Goal: Task Accomplishment & Management: Manage account settings

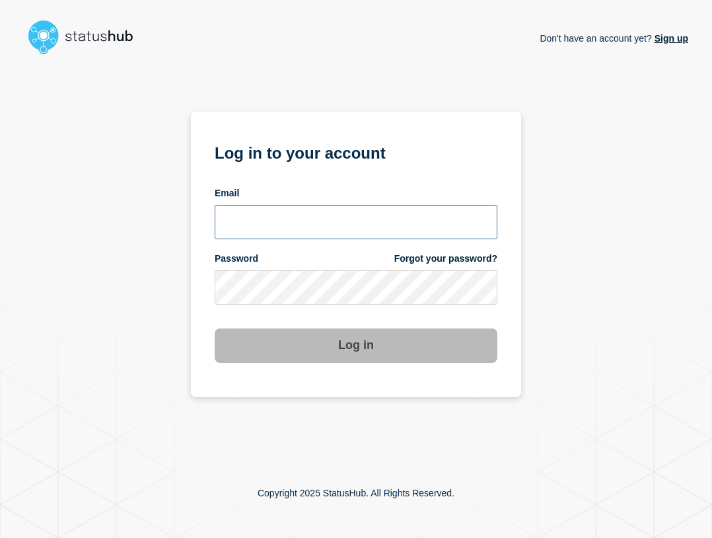
type input "ben.velasco@conexon.us"
click at [376, 232] on input "ben.velasco@conexon.us" at bounding box center [356, 222] width 283 height 34
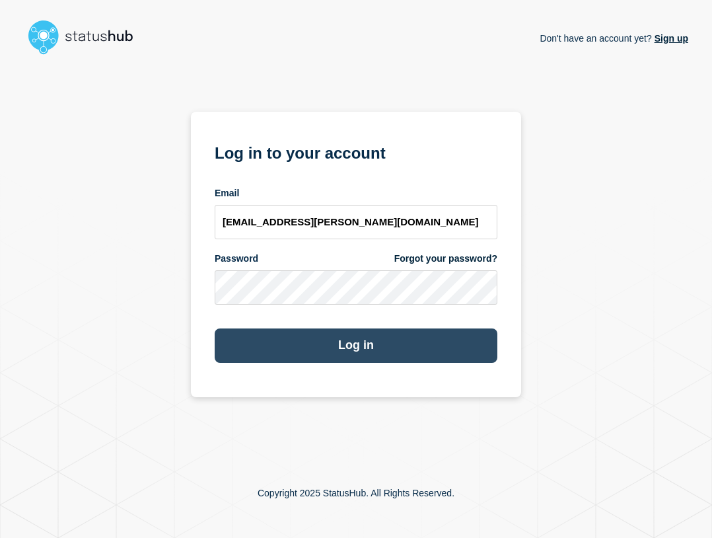
click at [437, 348] on button "Log in" at bounding box center [356, 345] width 283 height 34
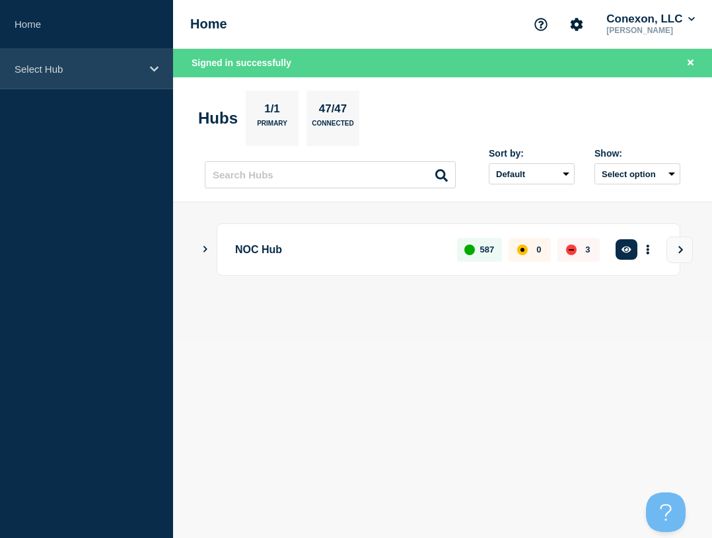
drag, startPoint x: 55, startPoint y: 68, endPoint x: 65, endPoint y: 83, distance: 18.1
click at [55, 68] on p "Select Hub" at bounding box center [78, 68] width 127 height 11
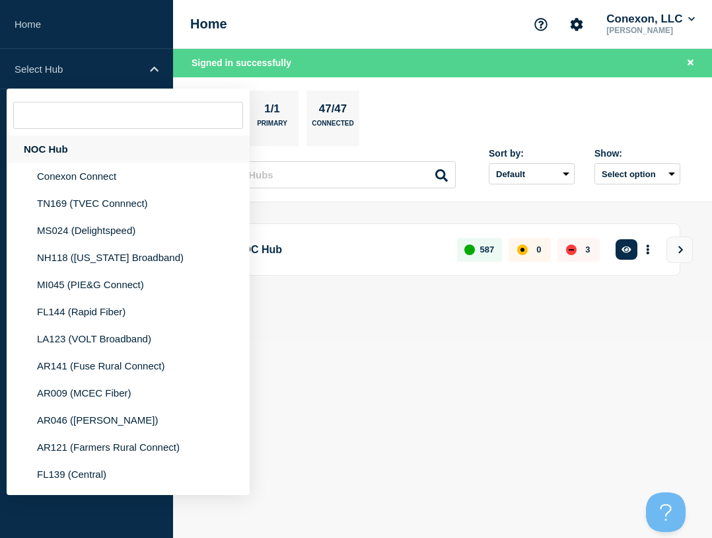
click at [71, 153] on div "NOC Hub" at bounding box center [128, 148] width 243 height 27
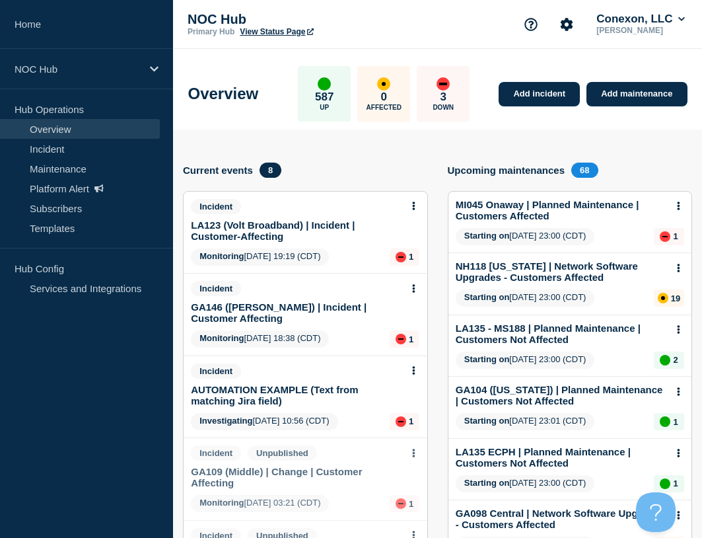
click at [258, 382] on div "AUTOMATION EXAMPLE (Text from matching Jira field)" at bounding box center [299, 392] width 217 height 28
click at [257, 394] on link "AUTOMATION EXAMPLE (Text from matching Jira field)" at bounding box center [296, 395] width 211 height 22
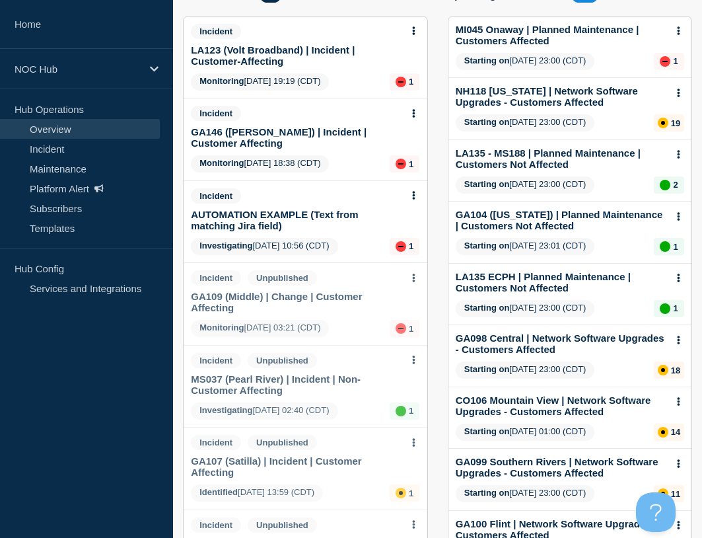
scroll to position [198, 0]
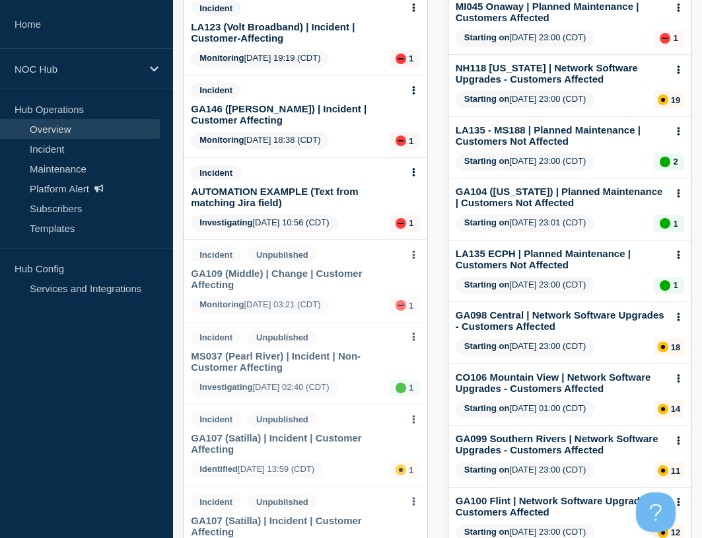
click at [317, 280] on link "GA109 (Middle) | Change | Customer Affecting" at bounding box center [296, 278] width 211 height 22
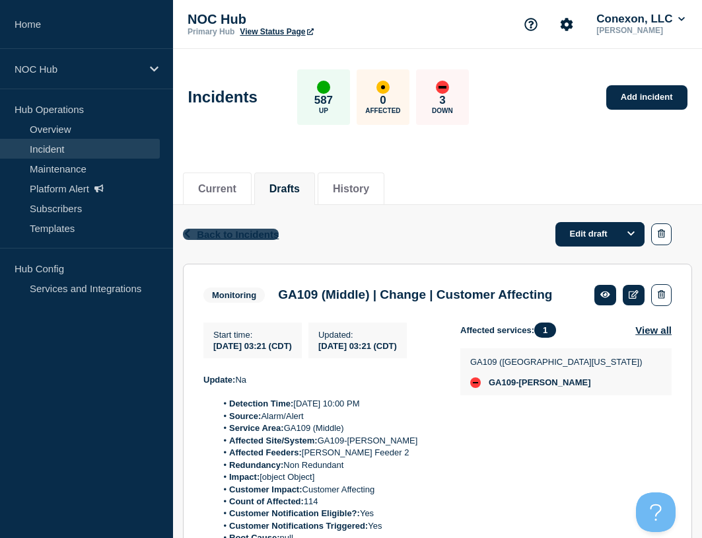
click at [256, 235] on span "Back to Incidents" at bounding box center [238, 234] width 82 height 11
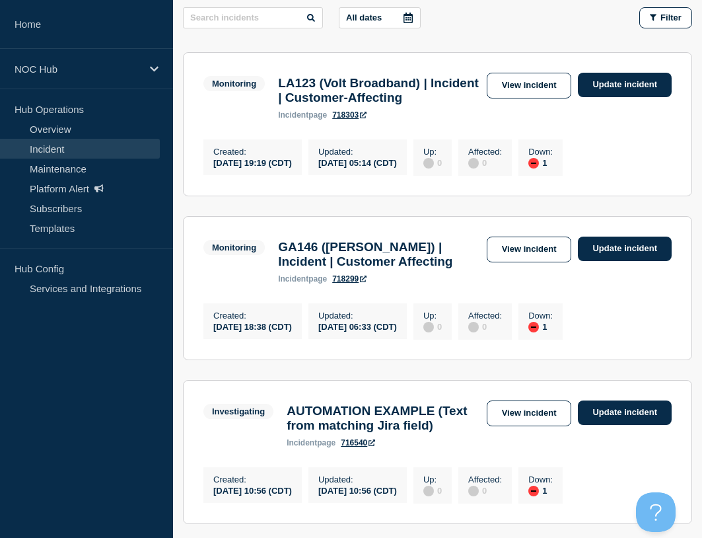
scroll to position [161, 0]
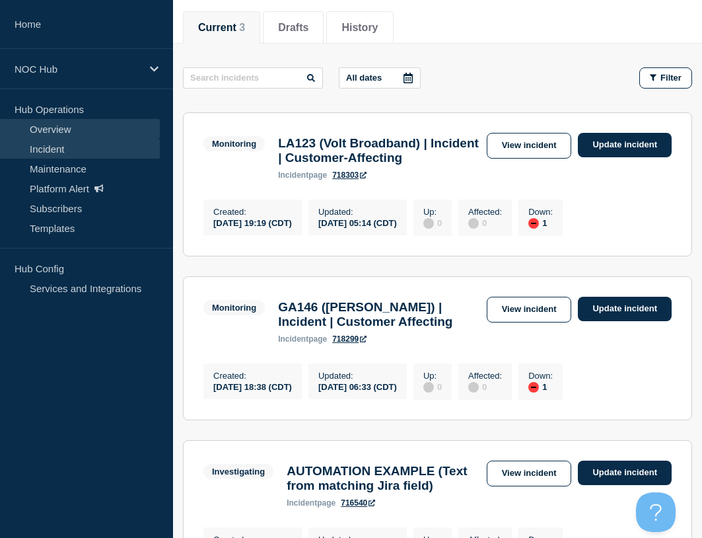
click at [58, 127] on link "Overview" at bounding box center [80, 129] width 160 height 20
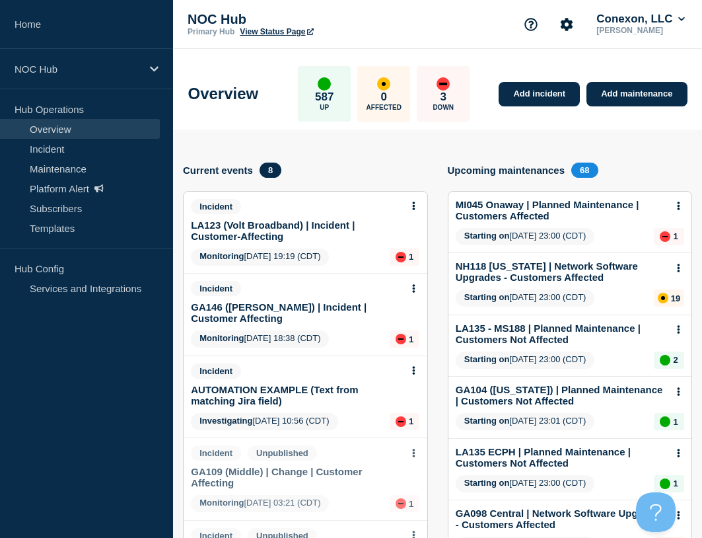
click at [294, 229] on link "LA123 (Volt Broadband) | Incident | Customer-Affecting" at bounding box center [296, 230] width 211 height 22
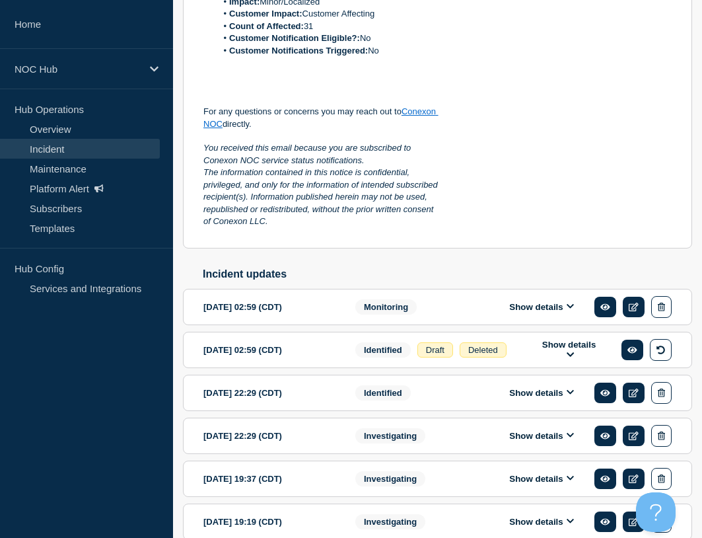
scroll to position [612, 0]
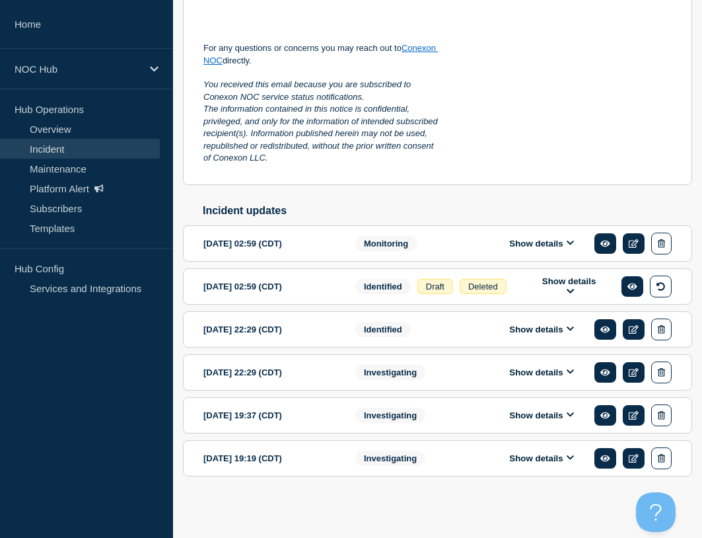
click at [538, 242] on button "Show details" at bounding box center [541, 243] width 73 height 11
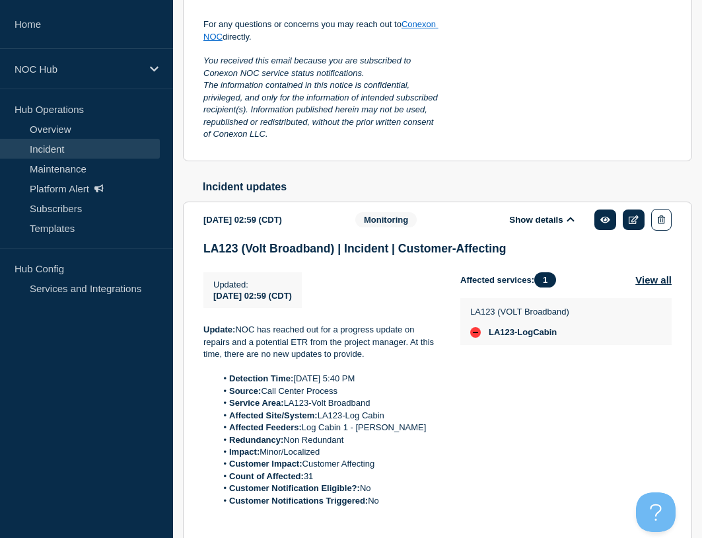
click at [538, 225] on button "Show details" at bounding box center [541, 219] width 73 height 11
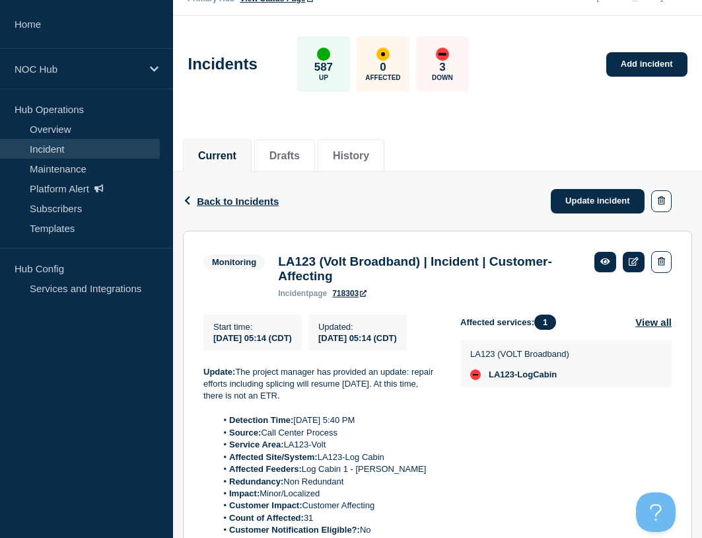
scroll to position [66, 0]
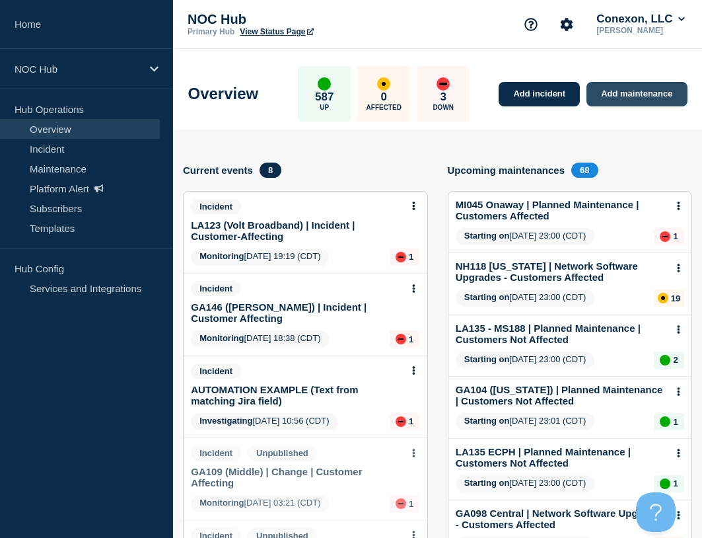
drag, startPoint x: 643, startPoint y: 100, endPoint x: 635, endPoint y: 98, distance: 7.4
click at [643, 100] on link "Add maintenance" at bounding box center [636, 94] width 100 height 24
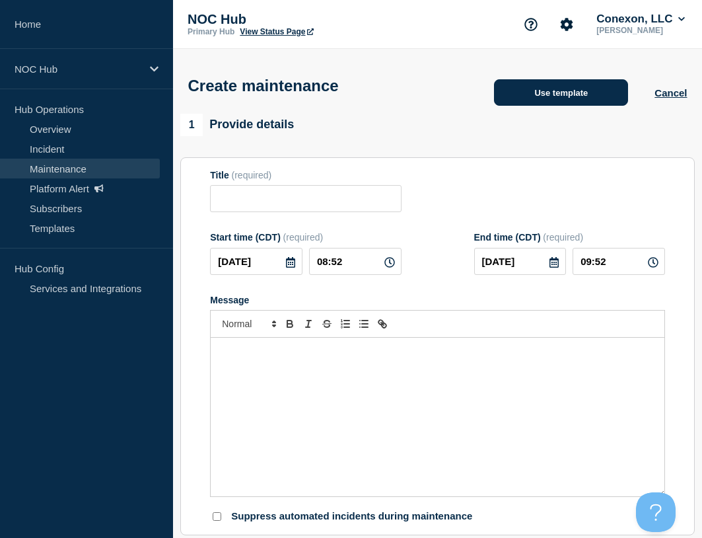
click at [551, 100] on button "Use template" at bounding box center [561, 92] width 134 height 26
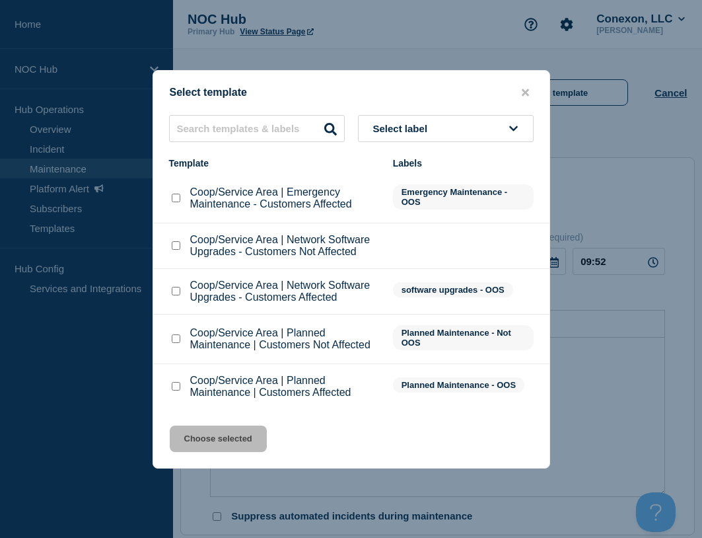
click at [177, 388] on input "Coop/Service Area | Planned Maintenance | Customers Affected checkbox" at bounding box center [176, 386] width 9 height 9
checkbox input "true"
click at [211, 443] on button "Choose selected" at bounding box center [218, 438] width 97 height 26
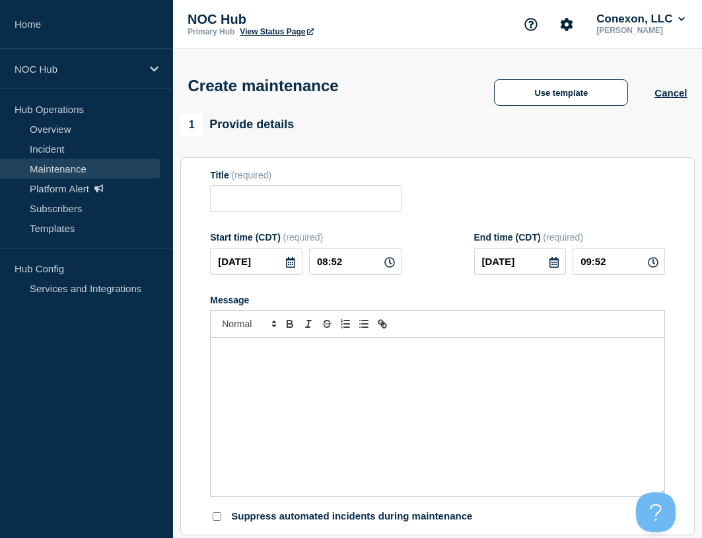
type input "Coop/Service Area | Planned Maintenance | Customers Affected"
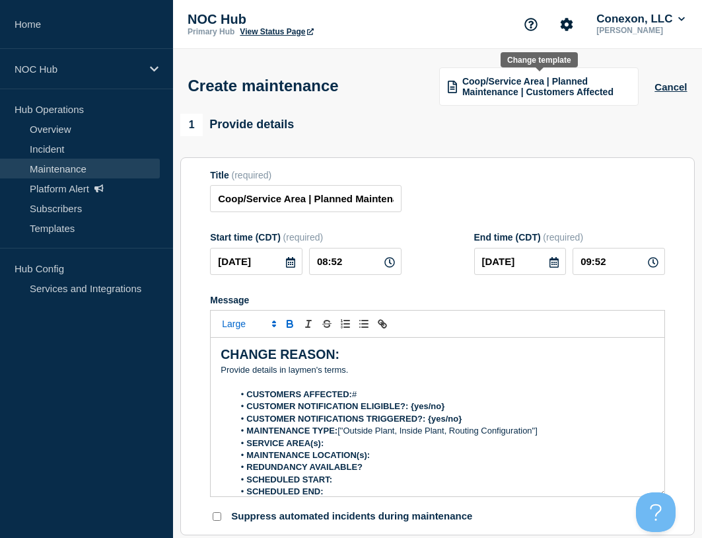
click at [545, 97] on span "Coop/Service Area | Planned Maintenance | Customers Affected" at bounding box center [546, 86] width 168 height 21
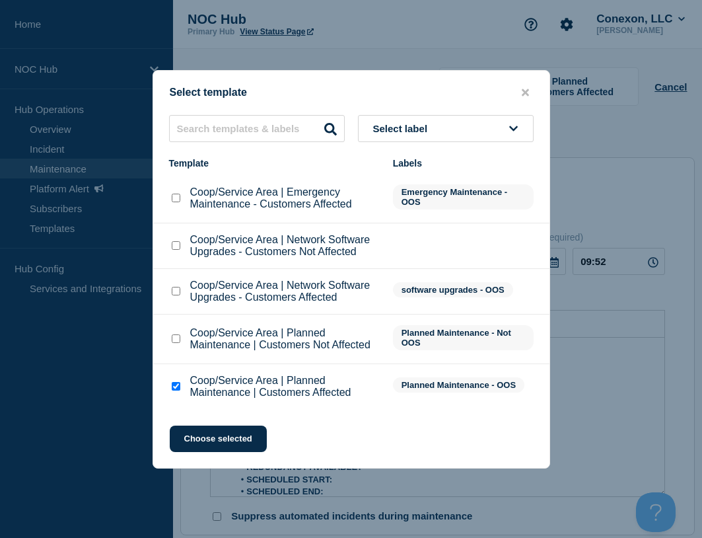
click at [176, 341] on input "Coop/Service Area | Planned Maintenance | Customers Not Affected checkbox" at bounding box center [176, 338] width 9 height 9
checkbox input "true"
checkbox input "false"
click at [192, 434] on button "Choose selected" at bounding box center [218, 438] width 97 height 26
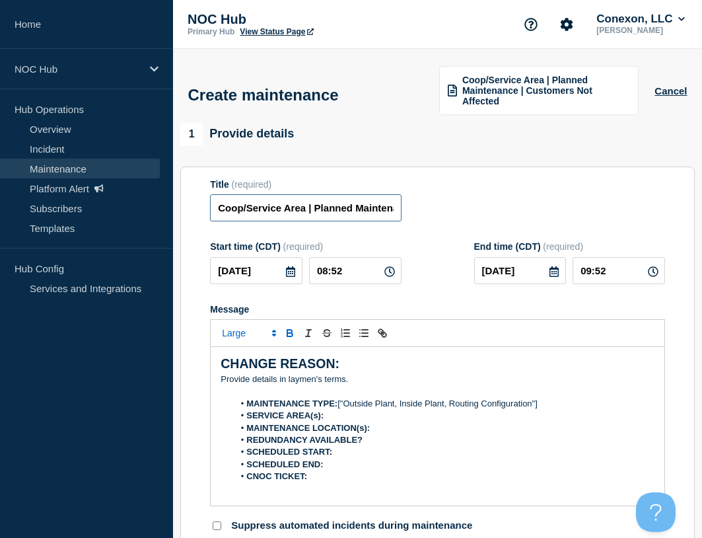
drag, startPoint x: 306, startPoint y: 214, endPoint x: 168, endPoint y: 217, distance: 138.1
type input "FL101 | Planned Maintenance | Customers Affected"
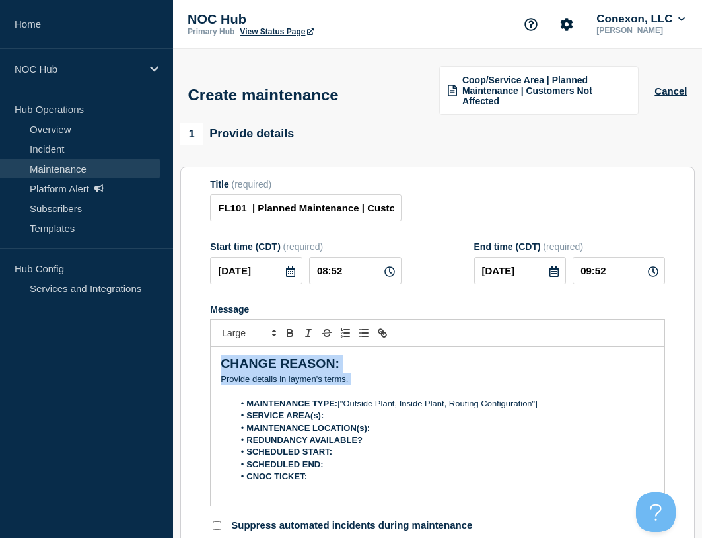
drag, startPoint x: 381, startPoint y: 379, endPoint x: 174, endPoint y: 330, distance: 213.0
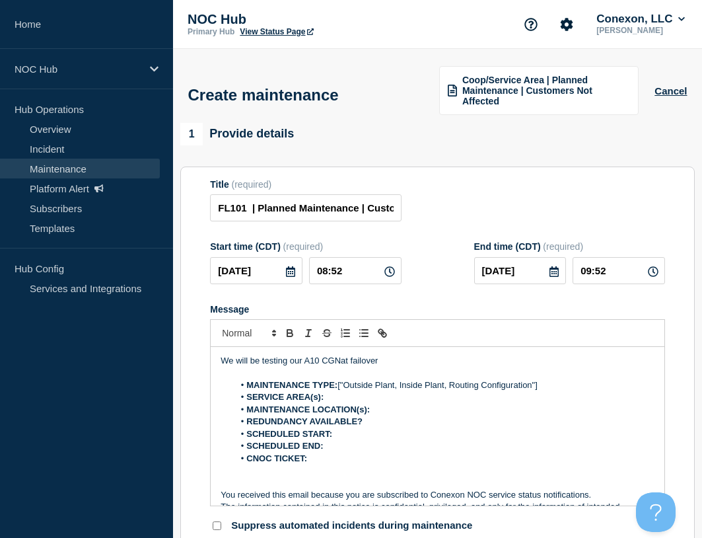
click at [257, 369] on p "Message" at bounding box center [438, 373] width 434 height 12
click at [444, 353] on div "We will be testing our A10 CGNat failover MAINTENANCE TYPE: ["Outside Plant, In…" at bounding box center [438, 426] width 454 height 158
click at [432, 361] on p "We will be testing our A10 CGNat failover" at bounding box center [438, 361] width 434 height 12
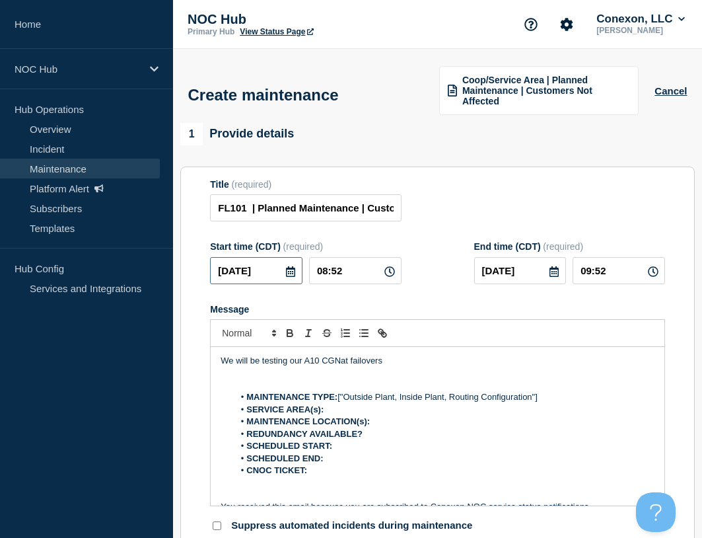
click at [275, 273] on input "2025-09-18" at bounding box center [256, 270] width 92 height 27
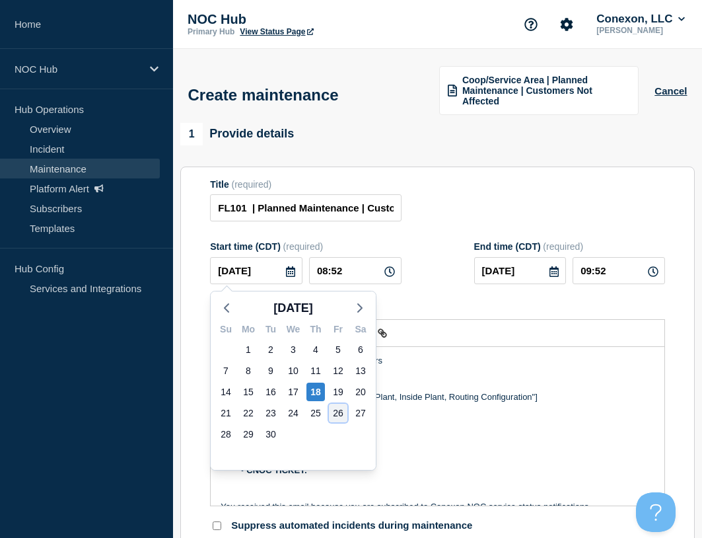
click at [335, 412] on div "26" at bounding box center [338, 413] width 18 height 18
type input "[DATE]"
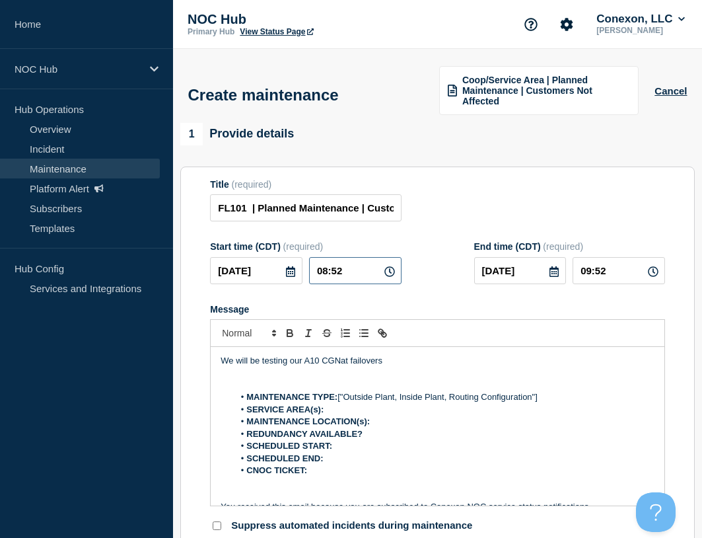
drag, startPoint x: 359, startPoint y: 272, endPoint x: 264, endPoint y: 260, distance: 96.5
click at [264, 260] on div "2025-09-26 08:52" at bounding box center [305, 270] width 191 height 27
click at [262, 271] on input "[DATE]" at bounding box center [256, 270] width 92 height 27
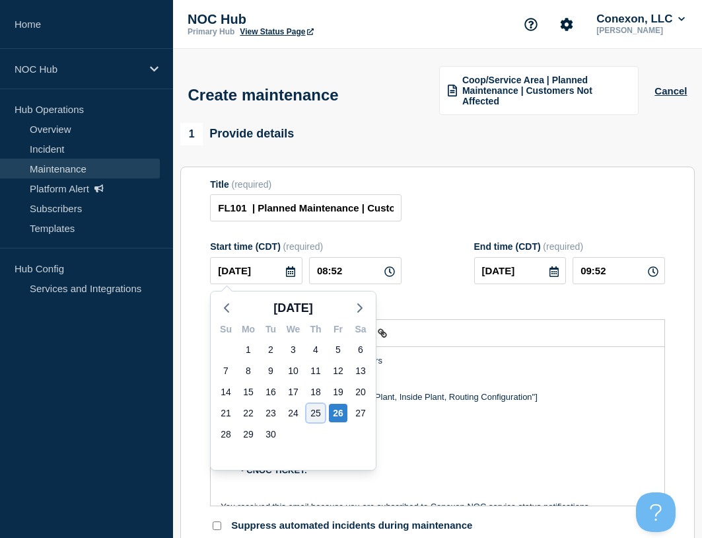
click at [310, 404] on div "25" at bounding box center [315, 413] width 18 height 18
type input "[DATE]"
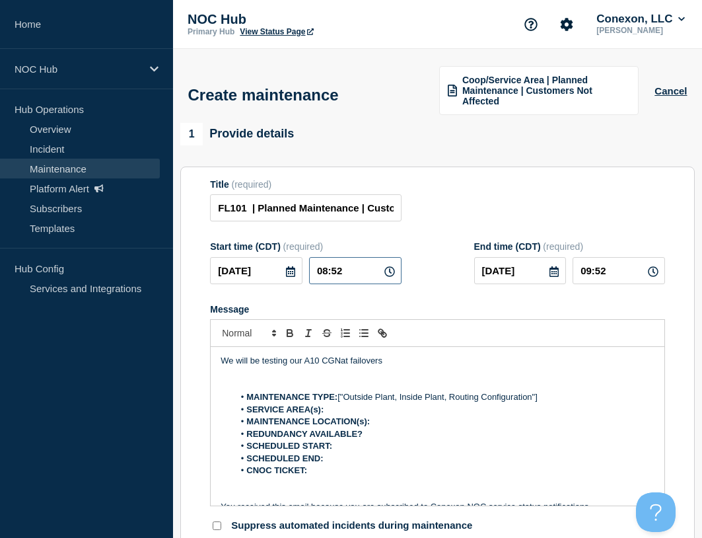
drag, startPoint x: 363, startPoint y: 276, endPoint x: 289, endPoint y: 272, distance: 74.7
click at [289, 272] on div "2025-09-25 08:52" at bounding box center [305, 270] width 191 height 27
type input "23:00"
type input "[DATE]"
type input "02:00"
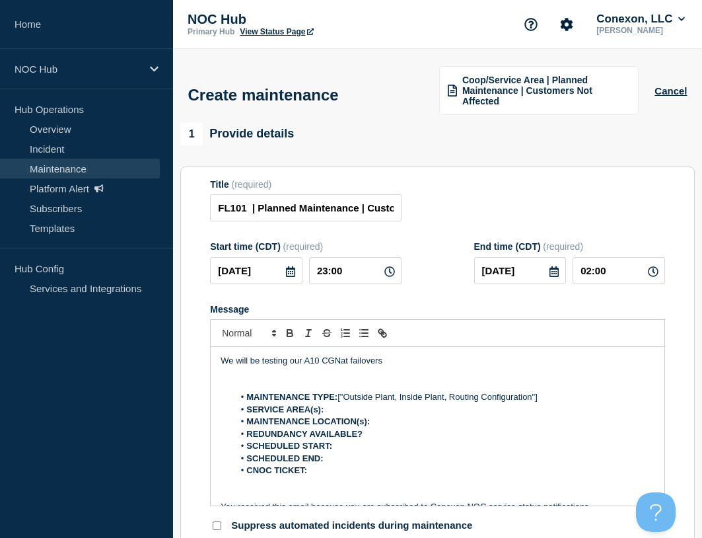
click at [328, 380] on p "Message" at bounding box center [438, 385] width 434 height 12
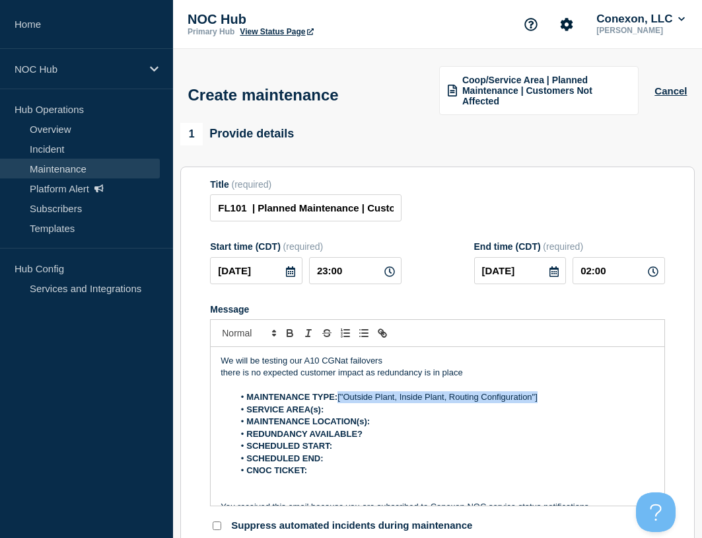
drag, startPoint x: 339, startPoint y: 398, endPoint x: 544, endPoint y: 402, distance: 204.8
click at [544, 402] on li "MAINTENANCE TYPE: ["Outside Plant, Inside Plant, Routing Configuration"]" at bounding box center [444, 397] width 421 height 12
click at [388, 421] on li "MAINTENANCE LOCATION(s):" at bounding box center [444, 421] width 421 height 12
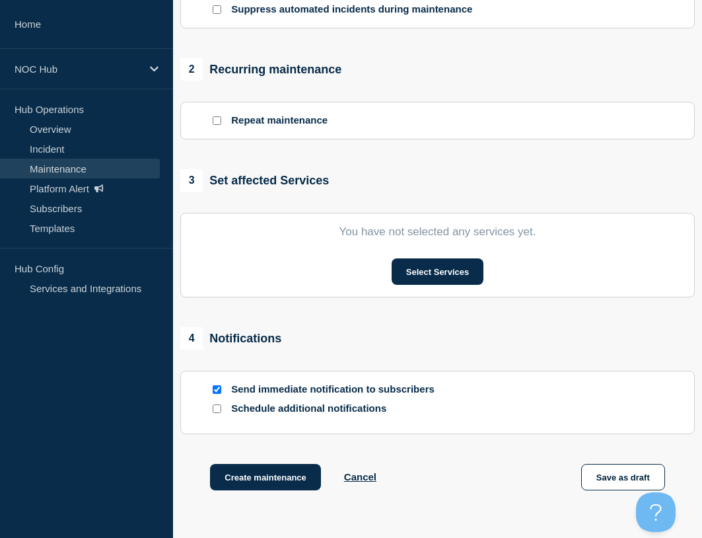
scroll to position [620, 0]
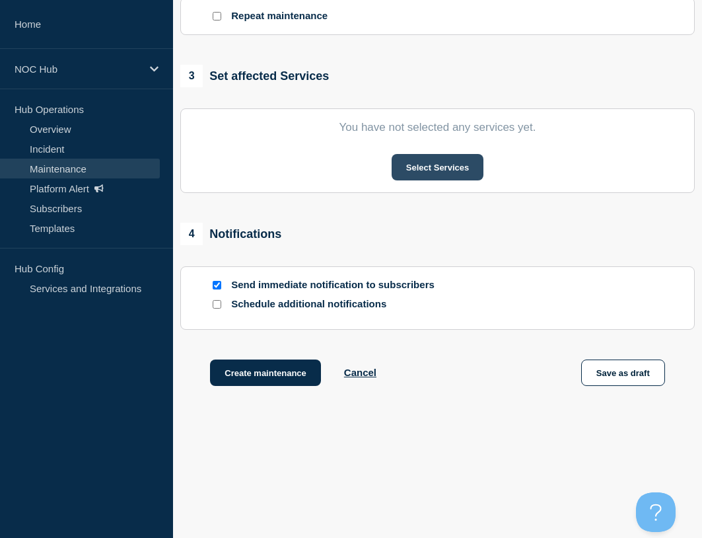
click at [435, 155] on button "Select Services" at bounding box center [438, 167] width 92 height 26
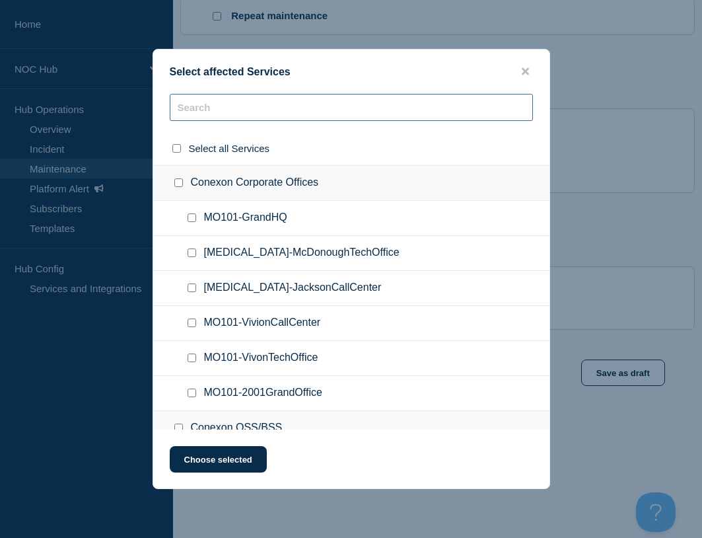
click at [243, 120] on input "text" at bounding box center [351, 107] width 363 height 27
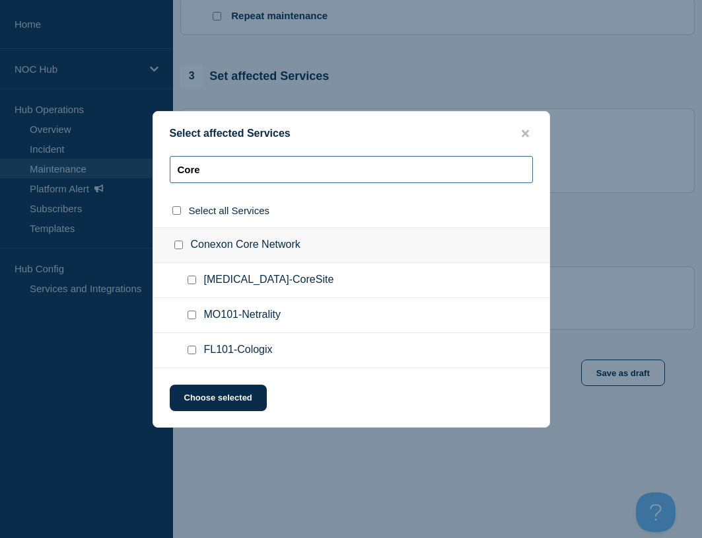
type input "Core"
click at [192, 350] on input "FL101-Cologix checkbox" at bounding box center [192, 349] width 9 height 9
checkbox input "true"
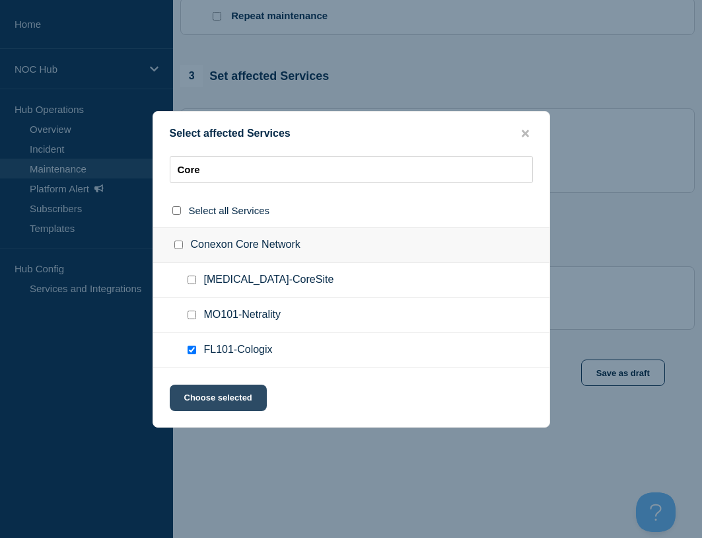
click at [221, 404] on button "Choose selected" at bounding box center [218, 397] width 97 height 26
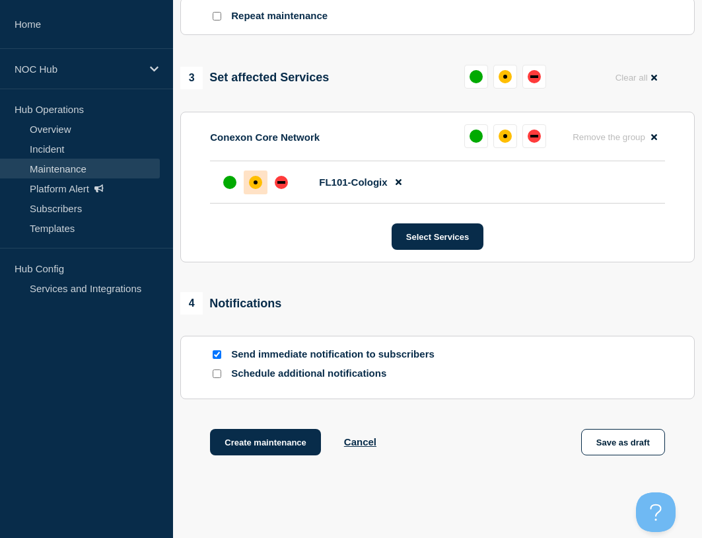
click at [256, 189] on div at bounding box center [256, 182] width 24 height 24
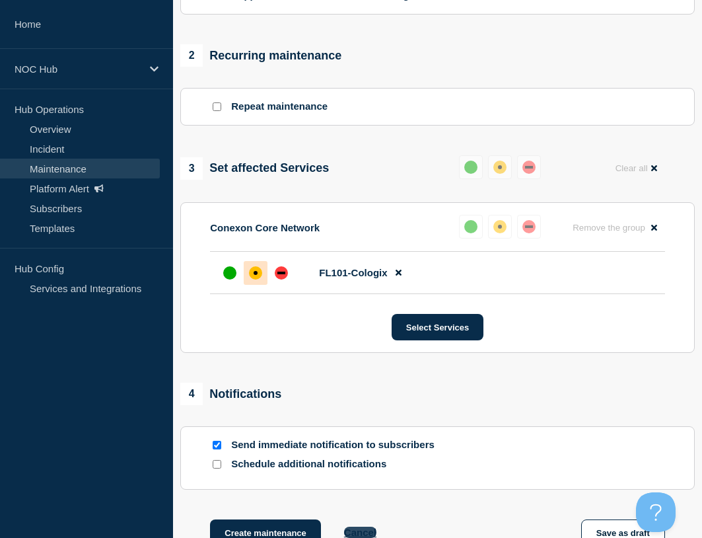
scroll to position [689, 0]
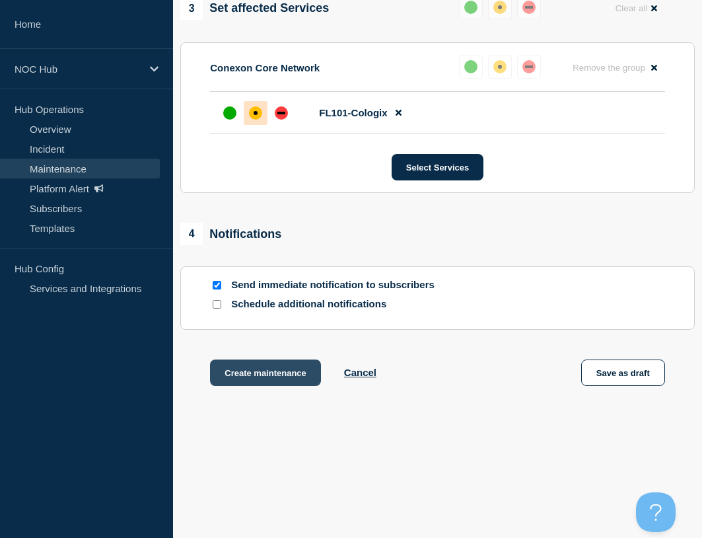
click at [273, 384] on button "Create maintenance" at bounding box center [265, 372] width 111 height 26
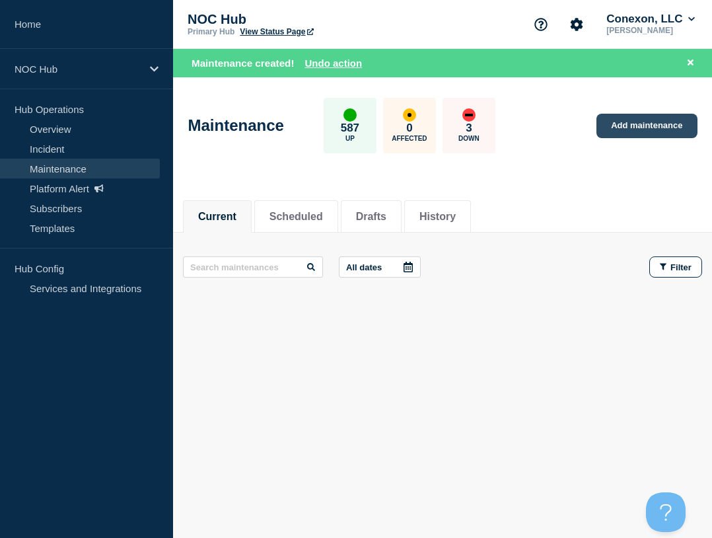
click at [641, 131] on link "Add maintenance" at bounding box center [646, 126] width 100 height 24
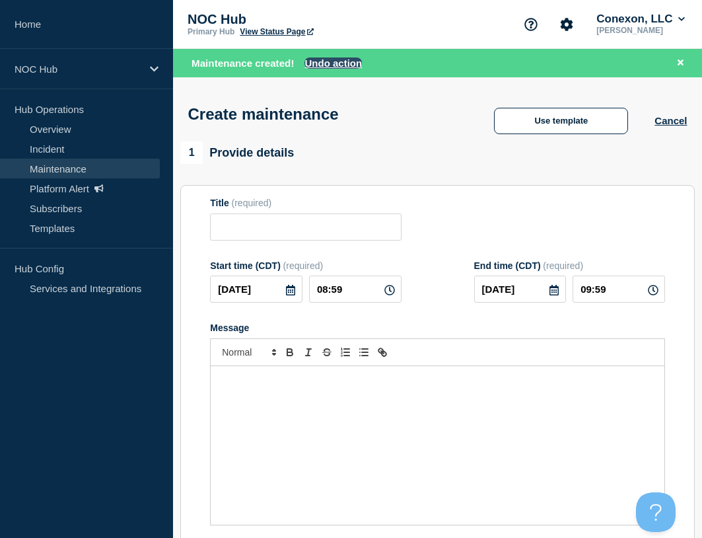
click at [316, 64] on button "Undo action" at bounding box center [332, 62] width 57 height 11
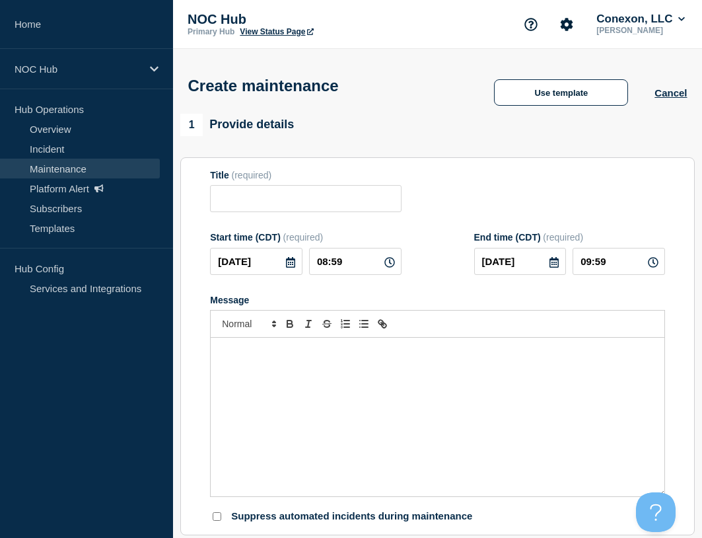
click at [61, 169] on link "Maintenance" at bounding box center [80, 168] width 160 height 20
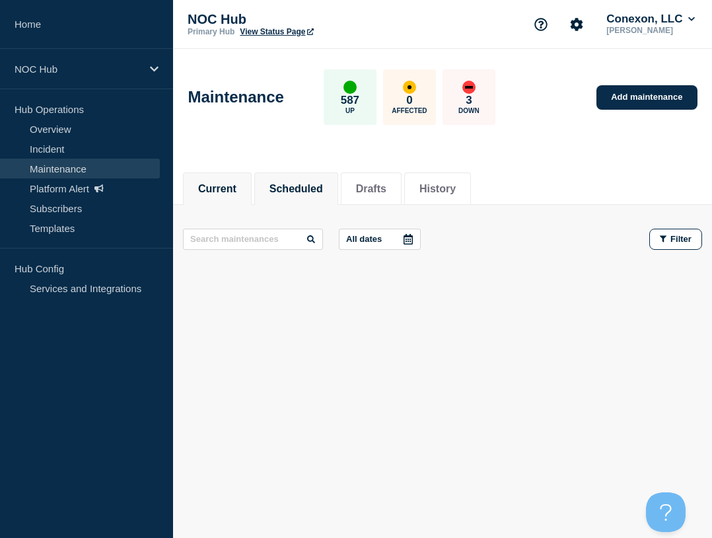
click at [320, 186] on button "Scheduled" at bounding box center [295, 189] width 53 height 12
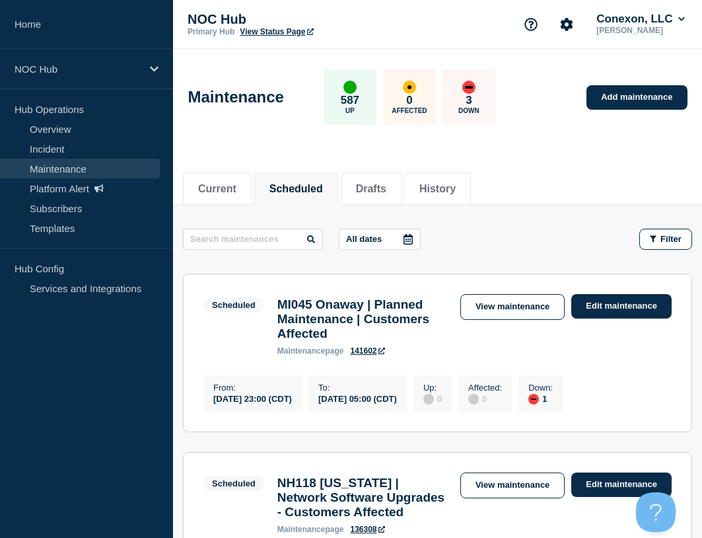
click at [366, 240] on p "All dates" at bounding box center [364, 239] width 36 height 10
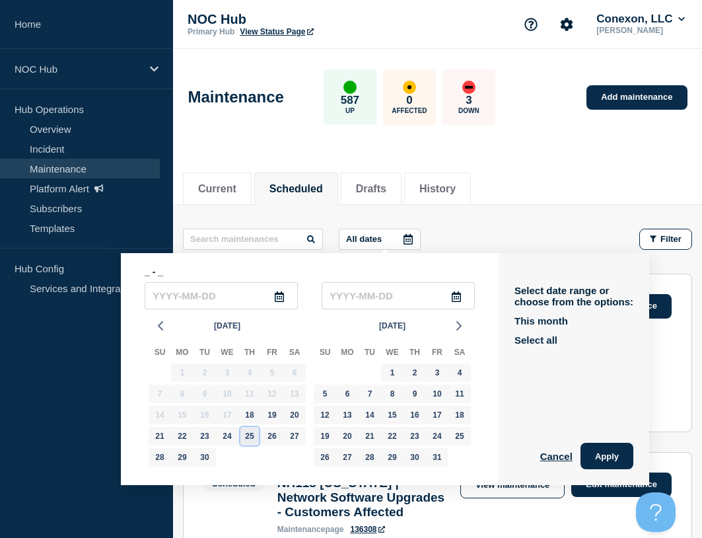
click at [247, 437] on div "25" at bounding box center [249, 436] width 18 height 18
type input "[DATE]"
click at [274, 435] on div "26" at bounding box center [272, 436] width 18 height 18
type input "[DATE]"
click at [610, 450] on button "Apply" at bounding box center [607, 455] width 53 height 26
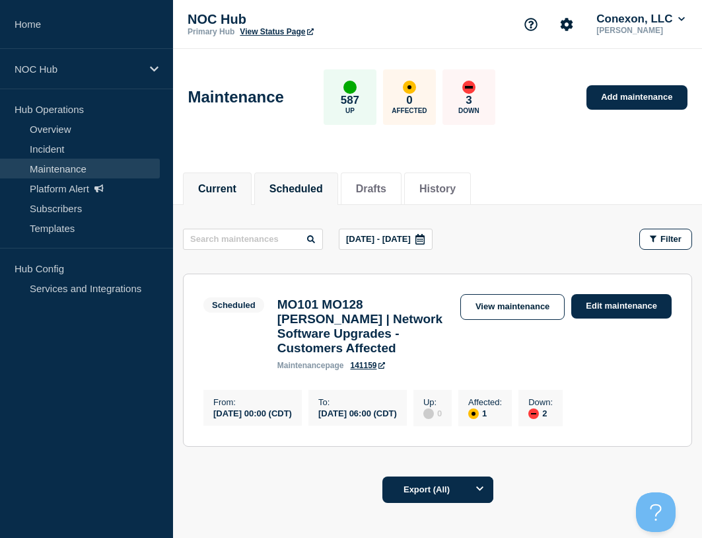
click at [230, 186] on button "Current" at bounding box center [217, 189] width 38 height 12
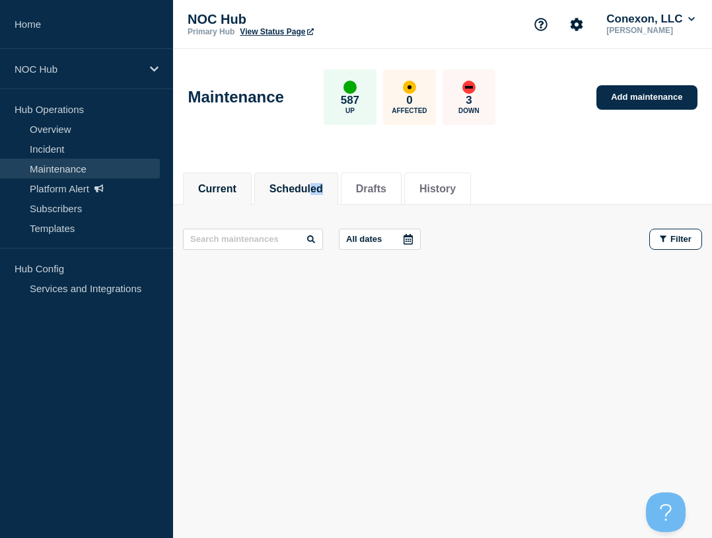
click at [324, 194] on li "Scheduled" at bounding box center [296, 188] width 84 height 32
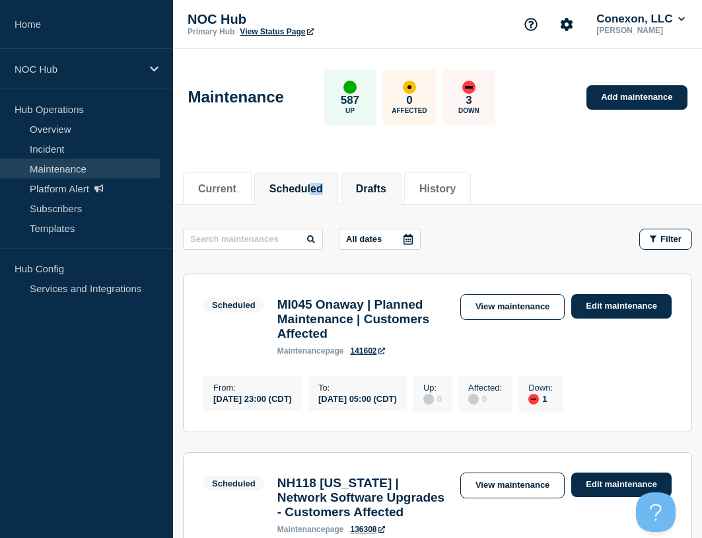
click at [372, 191] on button "Drafts" at bounding box center [371, 189] width 30 height 12
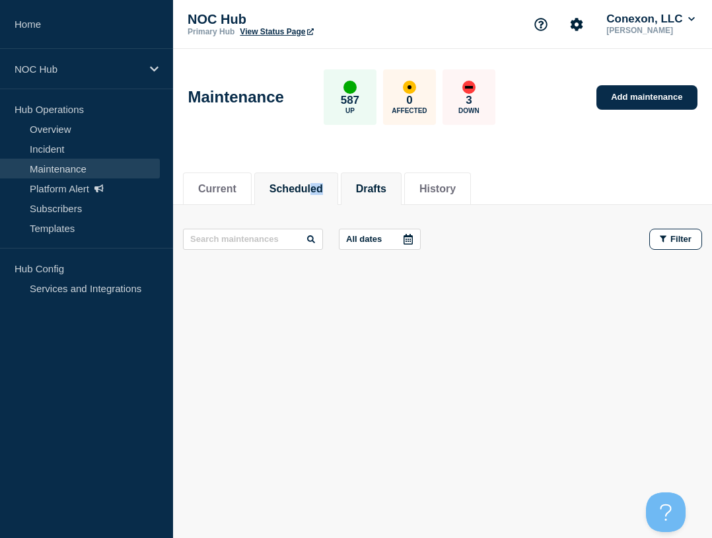
click at [295, 187] on button "Scheduled" at bounding box center [295, 189] width 53 height 12
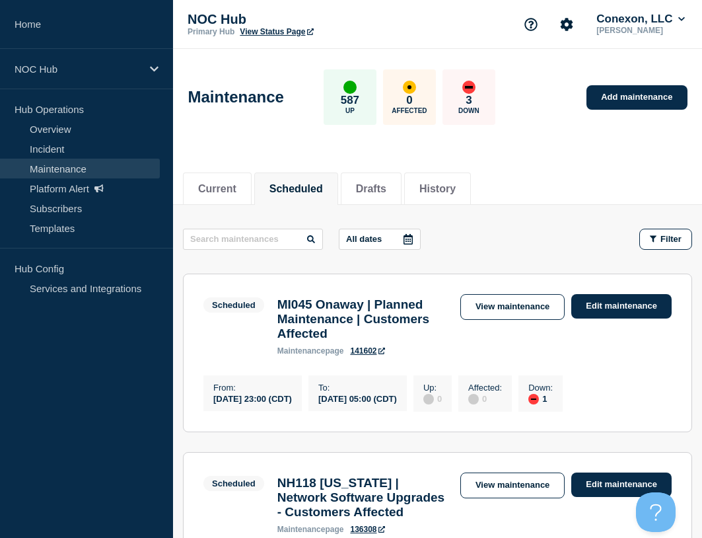
click at [335, 143] on header "Maintenance 587 Up 0 Affected 3 Down Add maintenance" at bounding box center [437, 104] width 529 height 110
click at [396, 237] on button "All dates" at bounding box center [380, 239] width 82 height 21
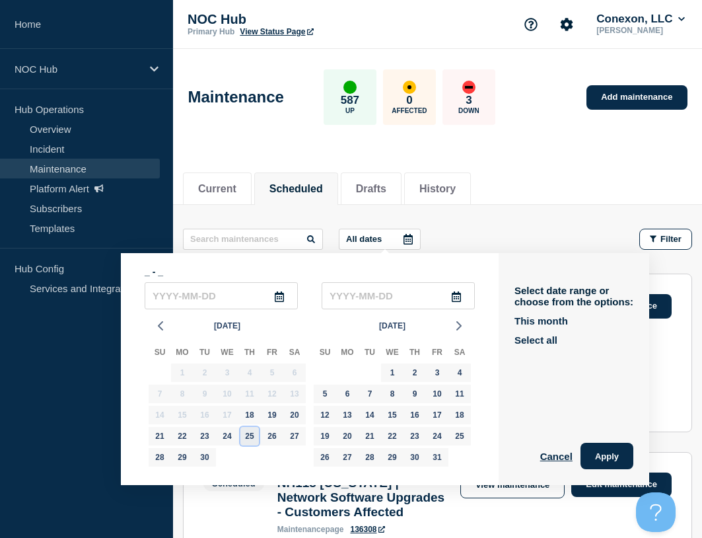
click at [252, 438] on div "25" at bounding box center [249, 436] width 18 height 18
type input "[DATE]"
click at [269, 434] on div "26" at bounding box center [272, 436] width 18 height 18
type input "[DATE]"
click at [229, 437] on div "24" at bounding box center [227, 436] width 18 height 18
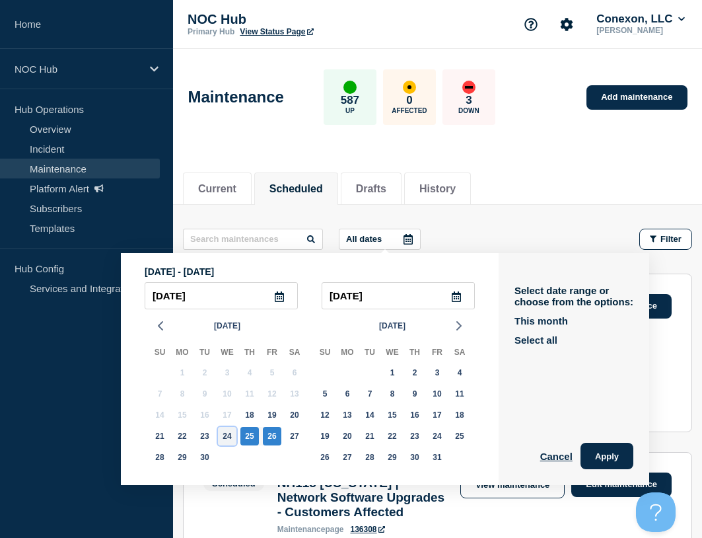
type input "[DATE]"
click at [263, 436] on div "26" at bounding box center [272, 436] width 18 height 18
type input "[DATE]"
click at [610, 457] on button "Apply" at bounding box center [607, 455] width 53 height 26
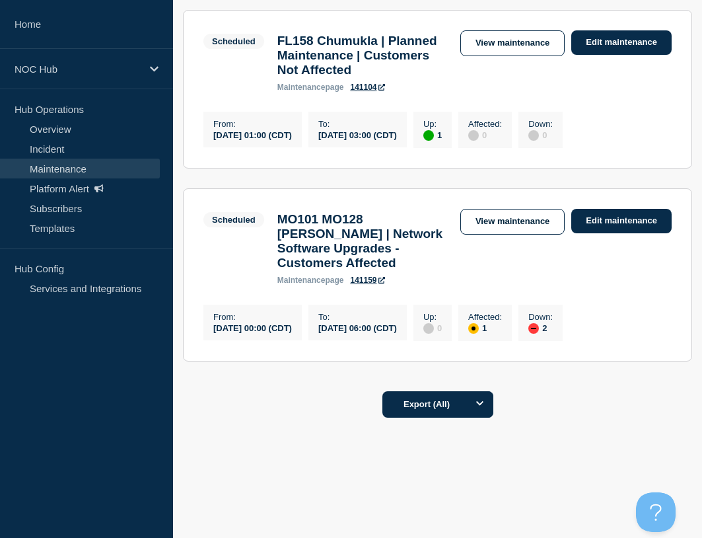
scroll to position [1273, 0]
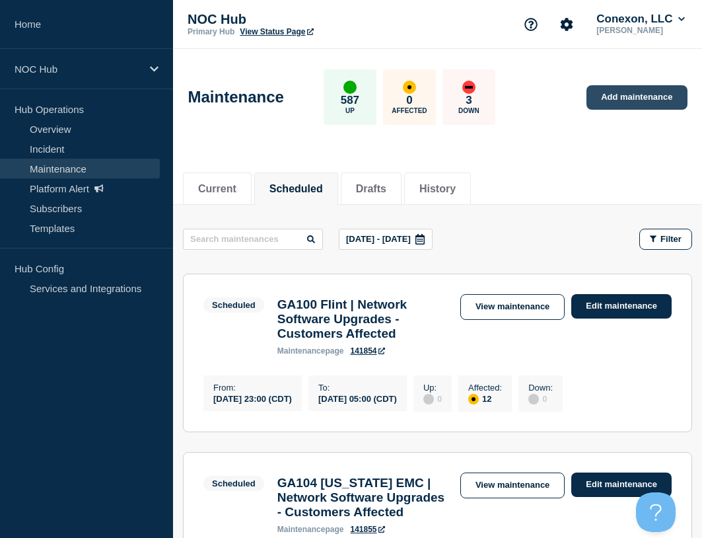
click at [629, 96] on link "Add maintenance" at bounding box center [636, 97] width 100 height 24
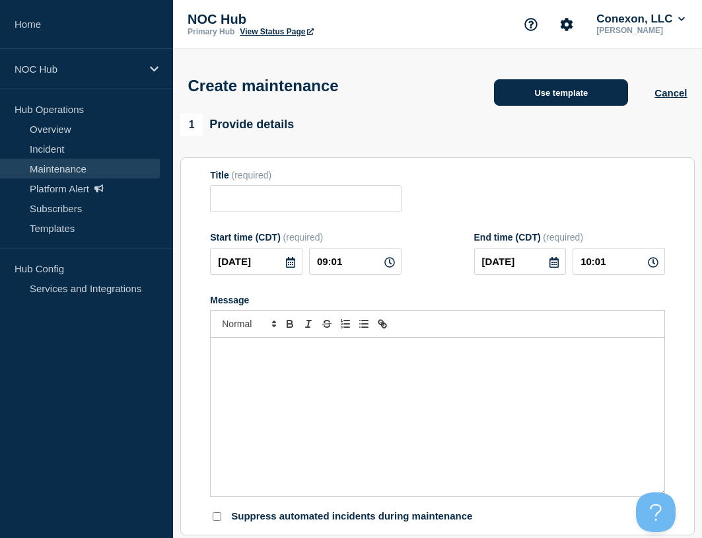
click at [551, 98] on button "Use template" at bounding box center [561, 92] width 134 height 26
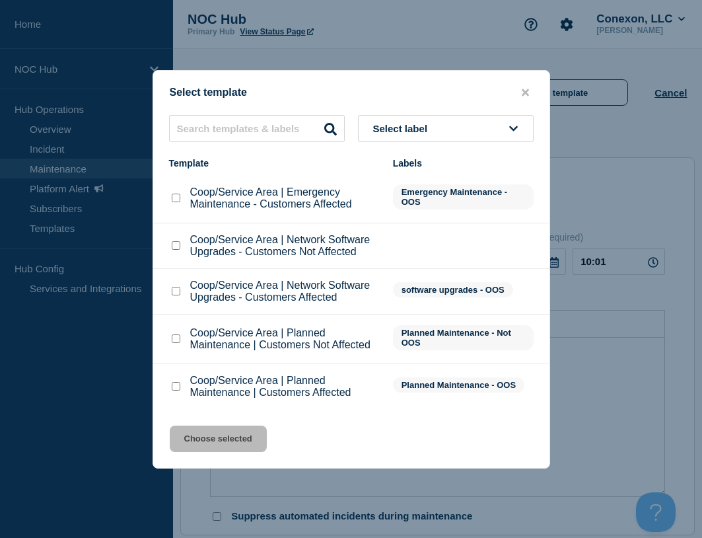
click at [175, 341] on input "Coop/Service Area | Planned Maintenance | Customers Not Affected checkbox" at bounding box center [176, 338] width 9 height 9
checkbox input "true"
drag, startPoint x: 232, startPoint y: 404, endPoint x: 237, endPoint y: 423, distance: 19.9
click at [232, 405] on li "Coop/Service Area | Planned Maintenance | Customers Affected Planned Maintenanc…" at bounding box center [351, 386] width 396 height 45
click at [241, 427] on div "Select template Select label Template Labels Coop/Service Area | Emergency Main…" at bounding box center [352, 269] width 398 height 398
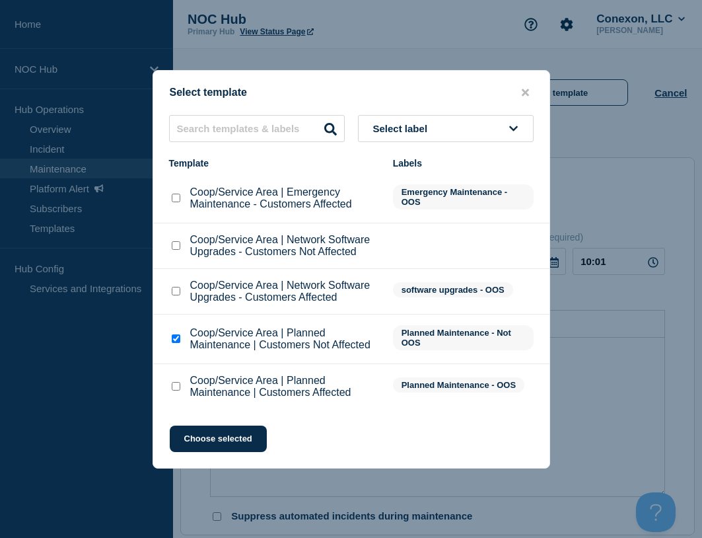
click at [238, 426] on div "Select template Select label Template Labels Coop/Service Area | Emergency Main…" at bounding box center [352, 269] width 398 height 398
click at [245, 436] on button "Choose selected" at bounding box center [218, 438] width 97 height 26
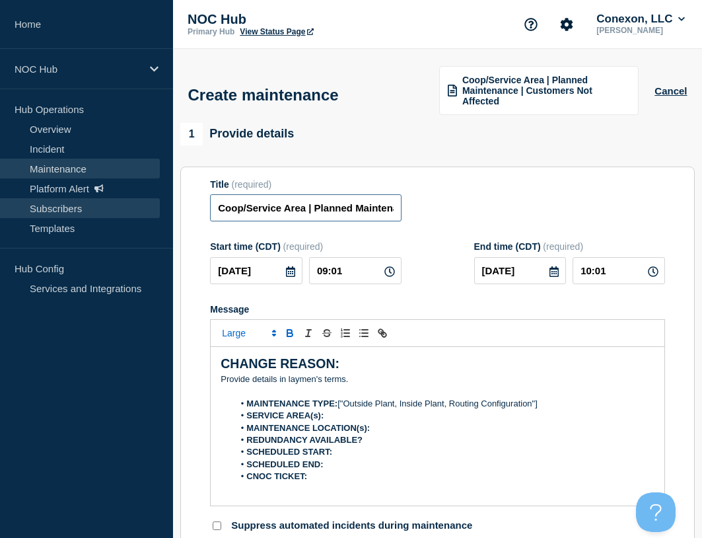
drag, startPoint x: 310, startPoint y: 214, endPoint x: 154, endPoint y: 201, distance: 157.0
type input "FL101 | Planned Maintenance | Customers Not Affected"
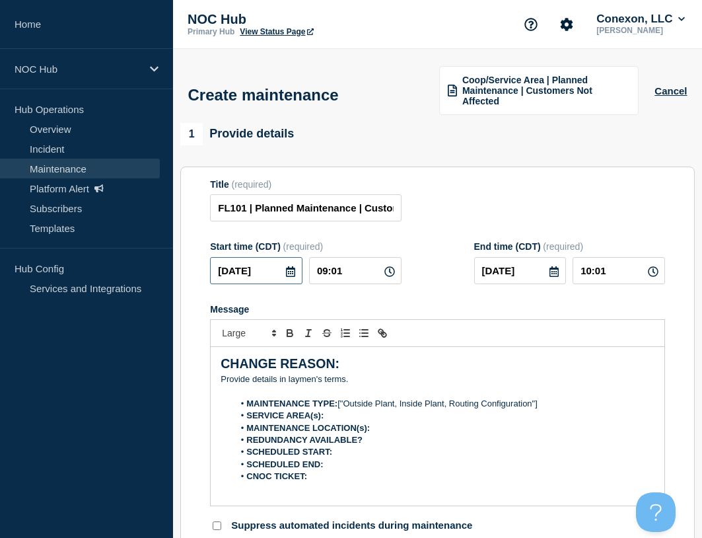
click at [254, 263] on input "[DATE]" at bounding box center [256, 270] width 92 height 27
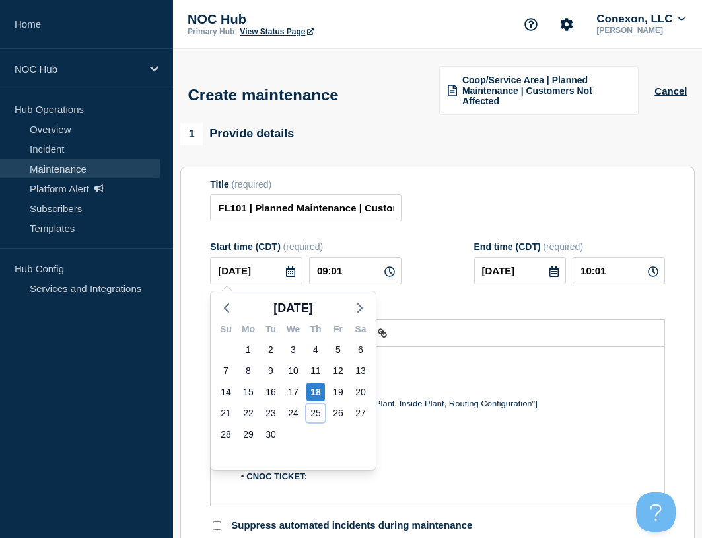
click at [310, 412] on div "25" at bounding box center [315, 413] width 18 height 18
type input "[DATE]"
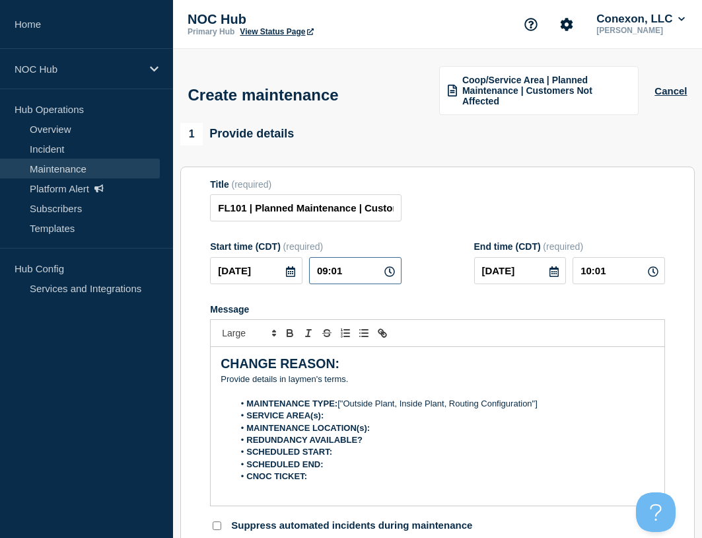
drag, startPoint x: 361, startPoint y: 279, endPoint x: 284, endPoint y: 269, distance: 77.3
click at [284, 269] on div "[DATE] 09:01" at bounding box center [305, 270] width 191 height 27
click at [376, 274] on input "09:01" at bounding box center [355, 270] width 92 height 27
drag, startPoint x: 367, startPoint y: 272, endPoint x: 291, endPoint y: 267, distance: 76.7
click at [291, 267] on div "[DATE] 09:01" at bounding box center [305, 270] width 191 height 27
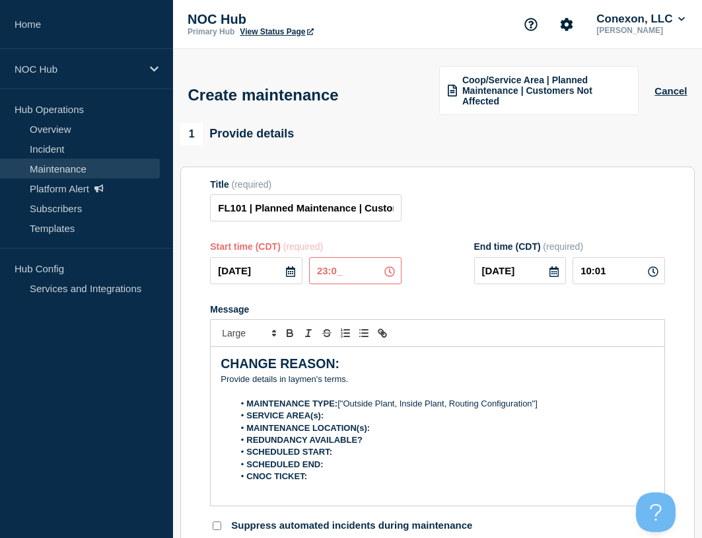
type input "23:00"
type input "[DATE]"
type input "02:00"
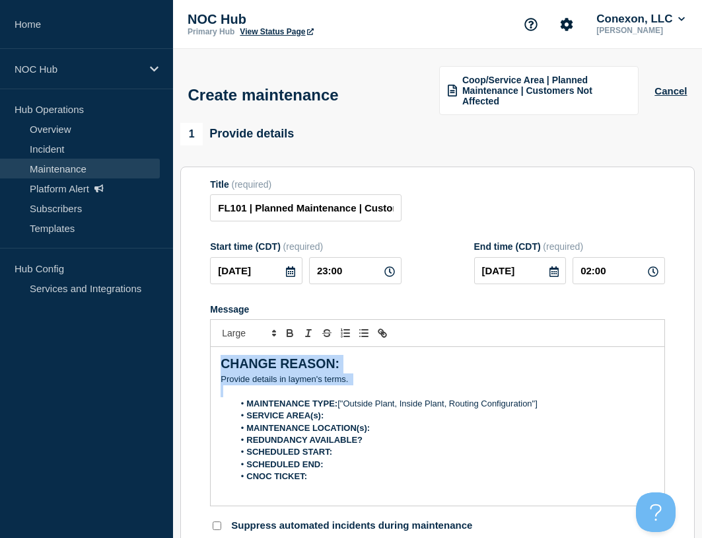
drag, startPoint x: 390, startPoint y: 388, endPoint x: 143, endPoint y: 331, distance: 254.1
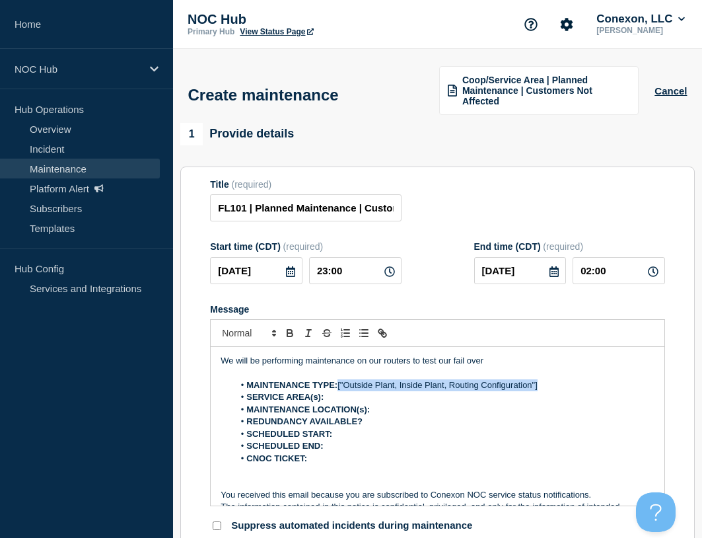
drag, startPoint x: 540, startPoint y: 380, endPoint x: 339, endPoint y: 385, distance: 200.8
click at [339, 385] on li "MAINTENANCE TYPE: ["Outside Plant, Inside Plant, Routing Configuration"]" at bounding box center [444, 385] width 421 height 12
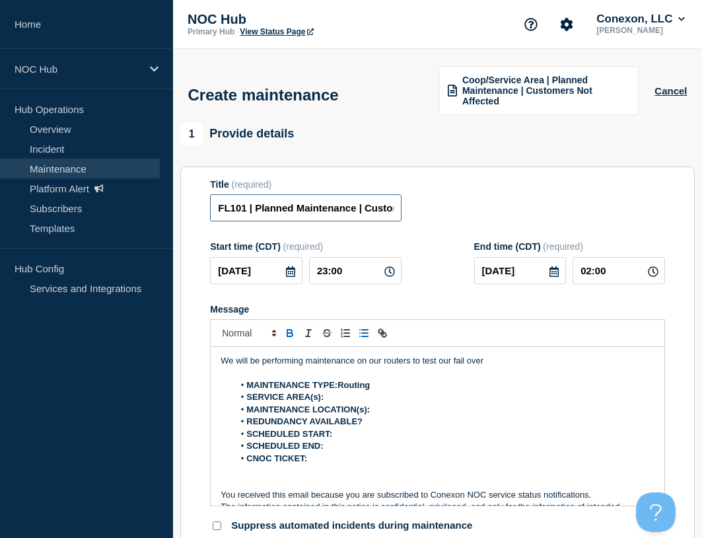
click at [260, 209] on input "FL101 | Planned Maintenance | Customers Not Affected" at bounding box center [305, 207] width 191 height 27
click at [339, 382] on strong "MAINTENANCE TYPE:Routing" at bounding box center [307, 385] width 123 height 10
click at [382, 386] on li "MAINTENANCE TYPE: Routing" at bounding box center [444, 385] width 421 height 12
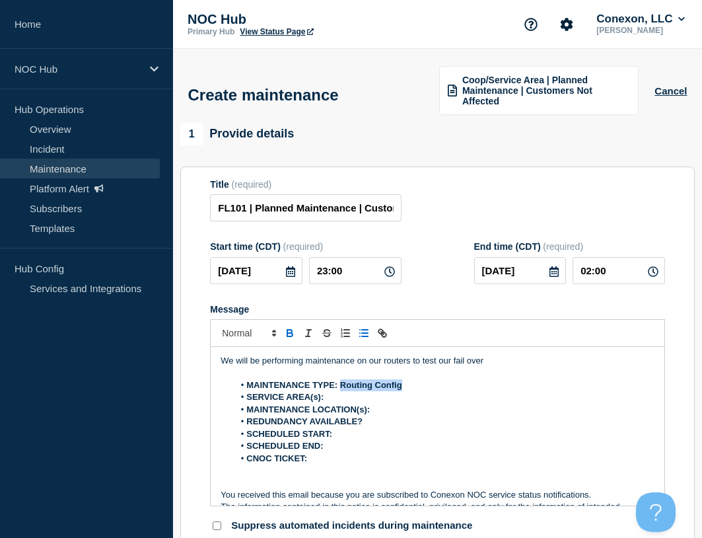
drag, startPoint x: 416, startPoint y: 385, endPoint x: 341, endPoint y: 381, distance: 75.4
click at [341, 381] on li "MAINTENANCE TYPE: Routing Config" at bounding box center [444, 385] width 421 height 12
click at [339, 398] on li "SERVICE AREA(s):" at bounding box center [444, 397] width 421 height 12
drag, startPoint x: 356, startPoint y: 392, endPoint x: 327, endPoint y: 398, distance: 29.7
click at [327, 398] on li "SERVICE AREA(s): FL101" at bounding box center [444, 397] width 421 height 12
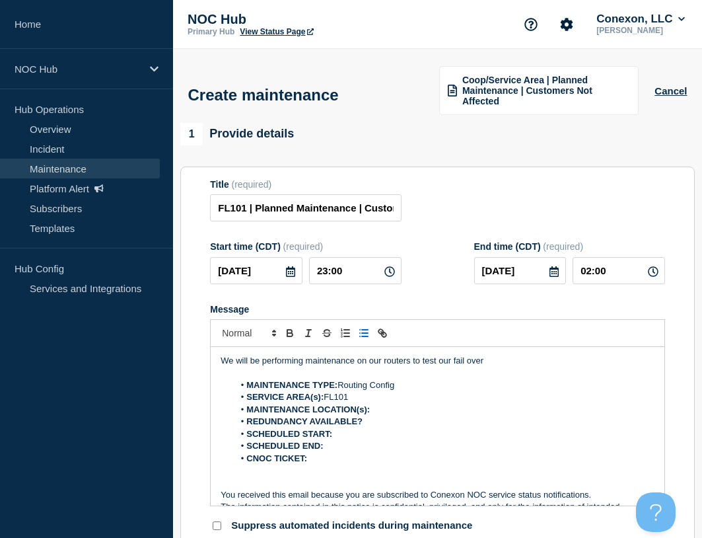
click at [410, 422] on li "REDUNDANCY AVAILABLE?" at bounding box center [444, 421] width 421 height 12
click at [406, 408] on li "MAINTENANCE LOCATION(s):" at bounding box center [444, 410] width 421 height 12
click at [397, 427] on li "REDUNDANCY AVAILABLE?" at bounding box center [444, 421] width 421 height 12
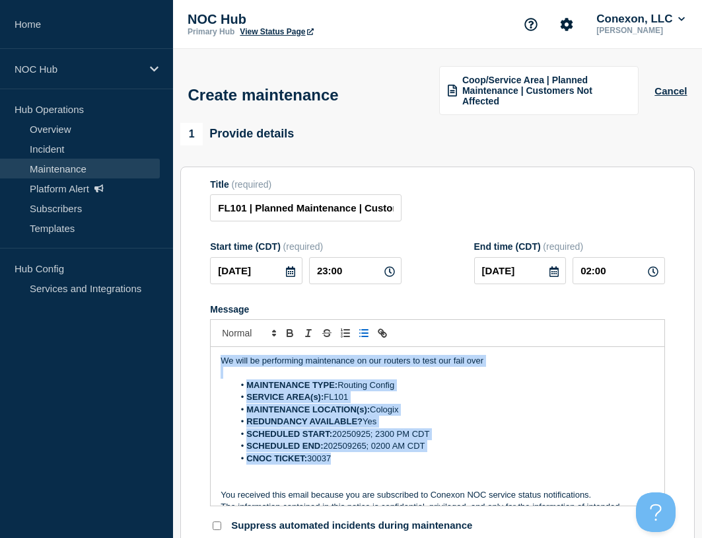
drag, startPoint x: 365, startPoint y: 455, endPoint x: 168, endPoint y: 325, distance: 236.5
copy div "We will be performing maintenance on our routers to test our fail over MAINTENA…"
click at [469, 168] on section "Title (required) FL101 | Planned Maintenance | Customers Not Affected Start tim…" at bounding box center [437, 355] width 514 height 378
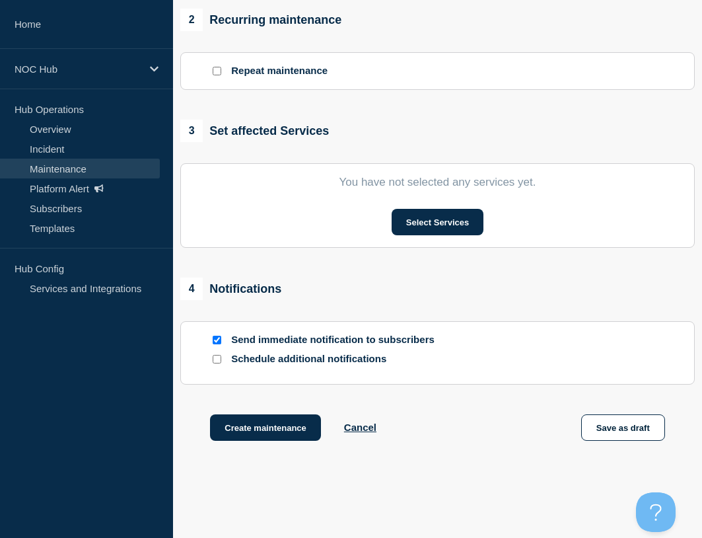
scroll to position [620, 0]
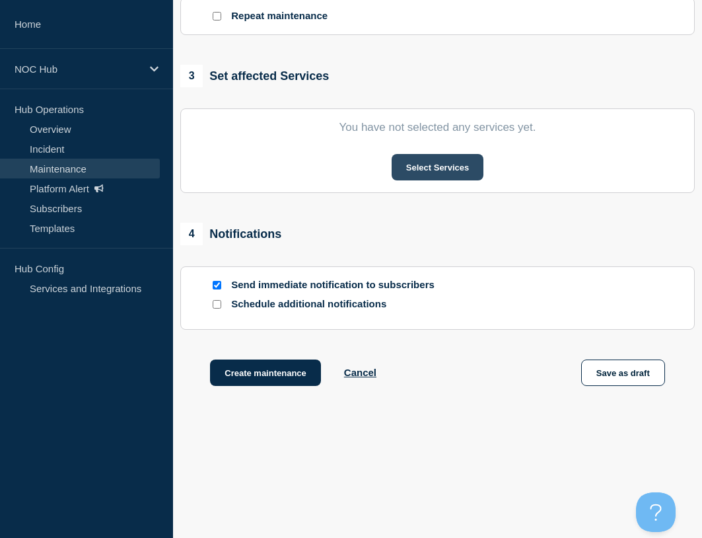
click at [441, 170] on button "Select Services" at bounding box center [438, 167] width 92 height 26
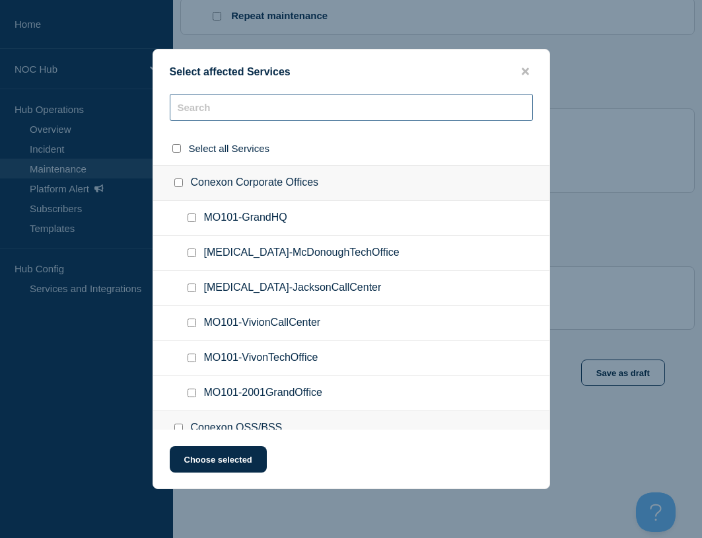
click at [246, 115] on input "text" at bounding box center [351, 107] width 363 height 27
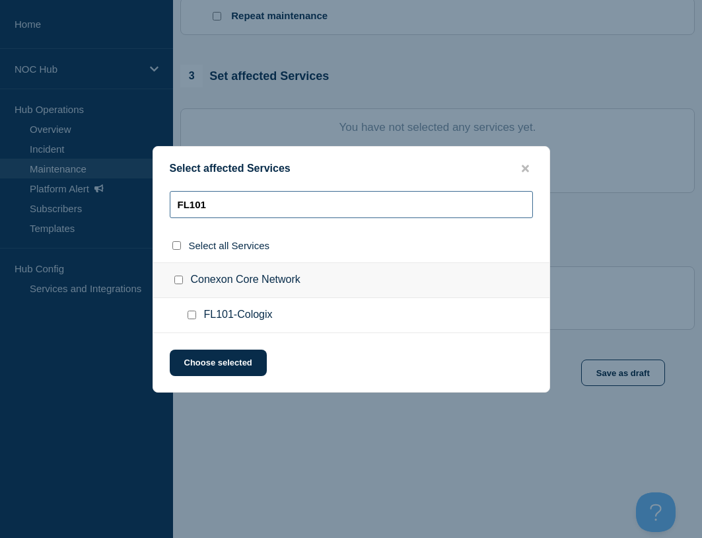
type input "FL101"
click at [192, 317] on input "FL101-Cologix checkbox" at bounding box center [192, 314] width 9 height 9
checkbox input "true"
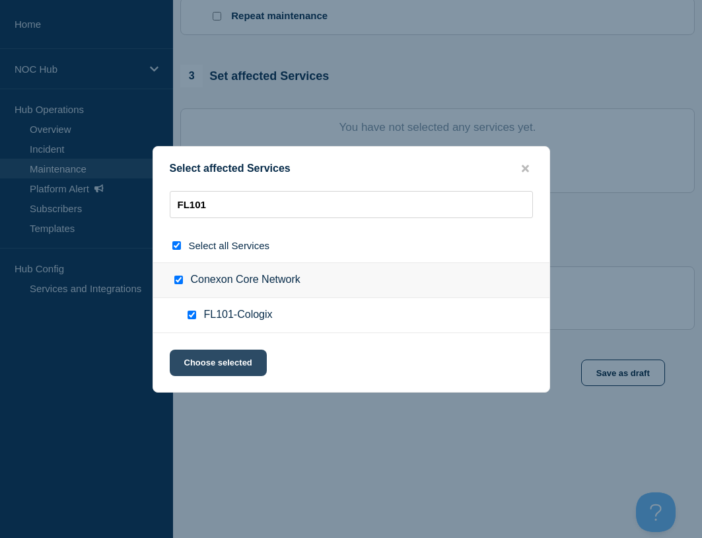
click at [218, 362] on button "Choose selected" at bounding box center [218, 362] width 97 height 26
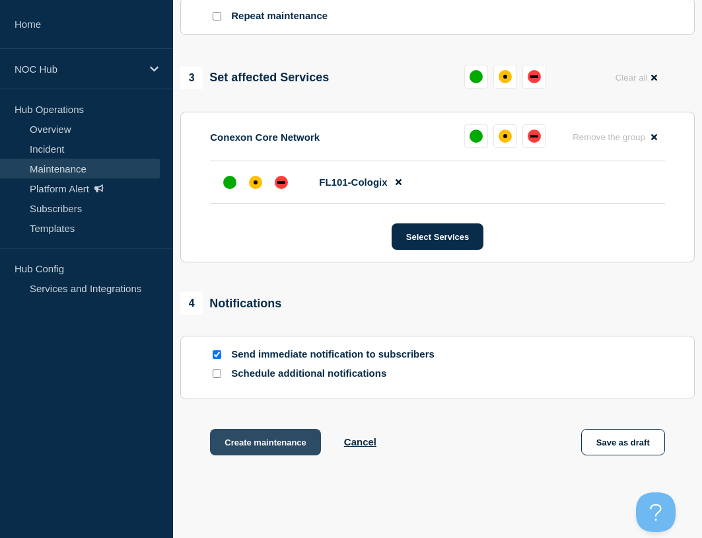
click at [314, 440] on button "Create maintenance" at bounding box center [265, 442] width 111 height 26
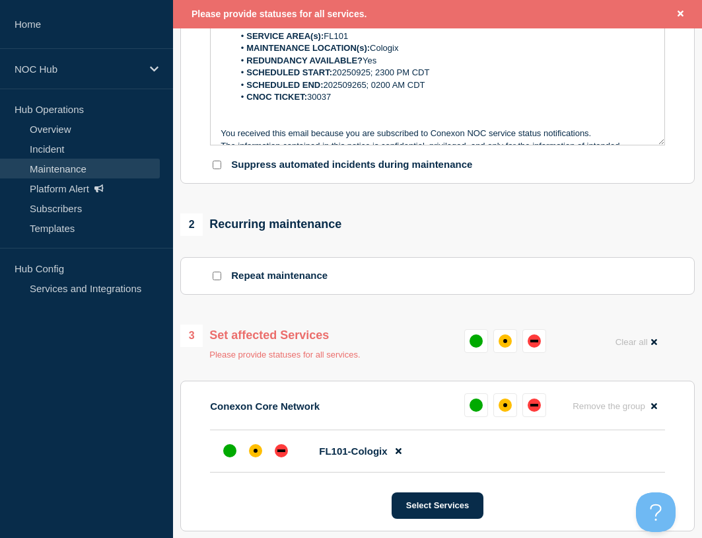
scroll to position [450, 0]
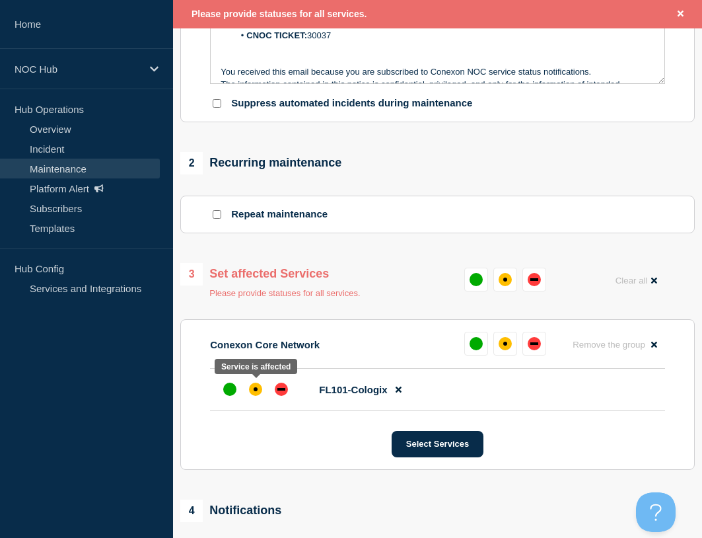
drag, startPoint x: 260, startPoint y: 388, endPoint x: 269, endPoint y: 388, distance: 9.3
click at [260, 388] on div "affected" at bounding box center [255, 388] width 13 height 13
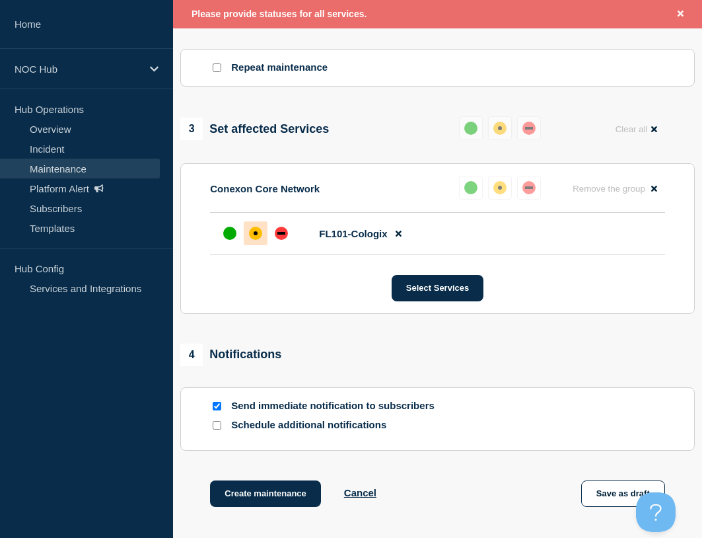
scroll to position [718, 0]
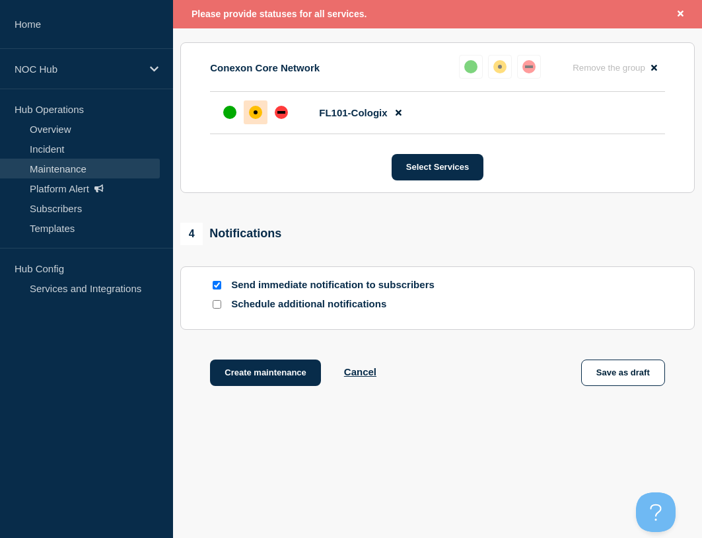
click at [277, 386] on div "Create maintenance Cancel Save as draft" at bounding box center [437, 388] width 514 height 59
click at [274, 366] on button "Create maintenance" at bounding box center [265, 372] width 111 height 26
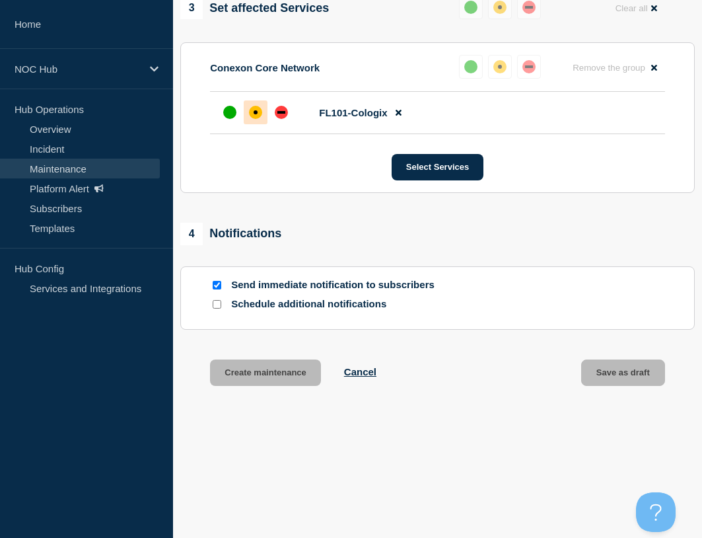
scroll to position [0, 0]
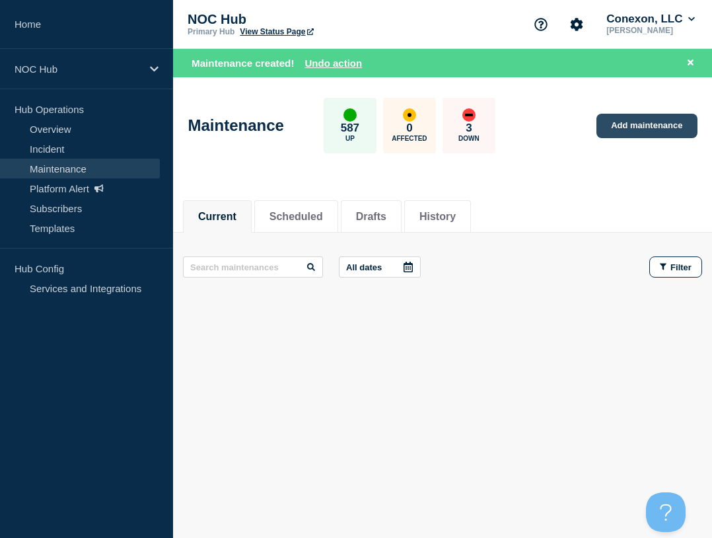
click at [629, 125] on link "Add maintenance" at bounding box center [646, 126] width 100 height 24
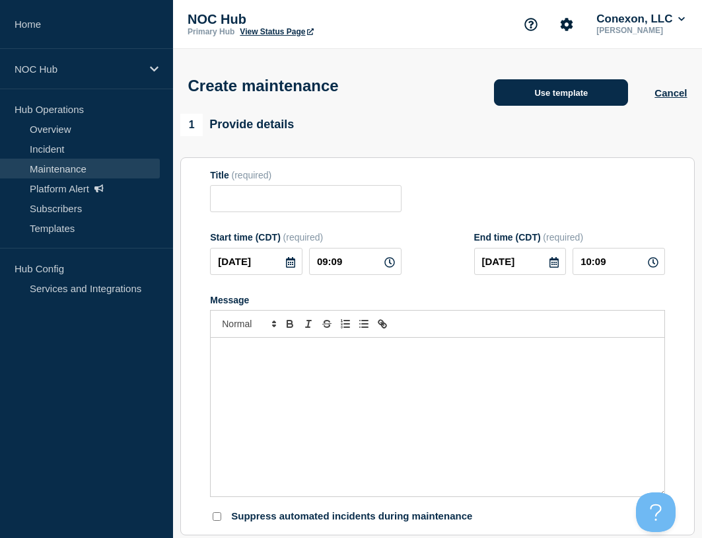
click at [562, 98] on button "Use template" at bounding box center [561, 92] width 134 height 26
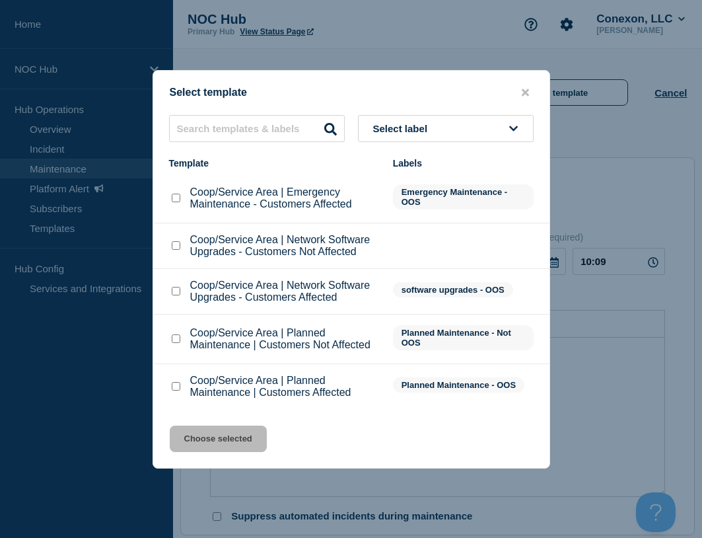
click at [176, 341] on input "Coop/Service Area | Planned Maintenance | Customers Not Affected checkbox" at bounding box center [176, 338] width 9 height 9
checkbox input "true"
click at [212, 444] on button "Choose selected" at bounding box center [218, 438] width 97 height 26
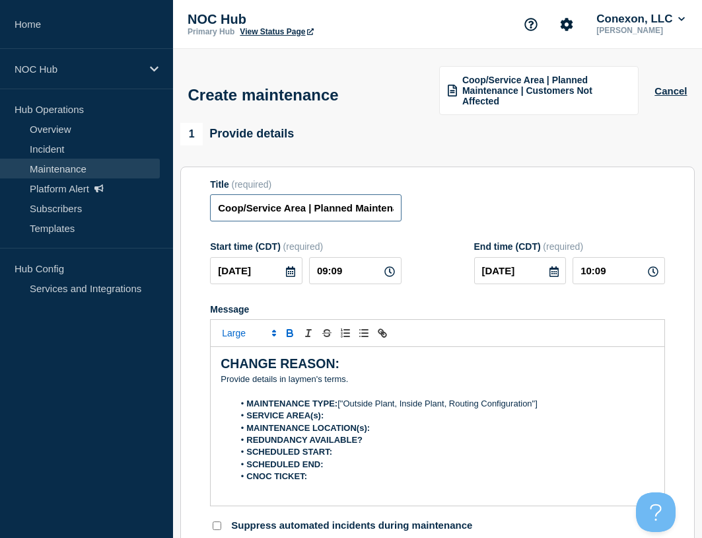
drag, startPoint x: 308, startPoint y: 213, endPoint x: 192, endPoint y: 199, distance: 117.1
type input "[MEDICAL_DATA] | Planned Maintenance | Customers Not Affected"
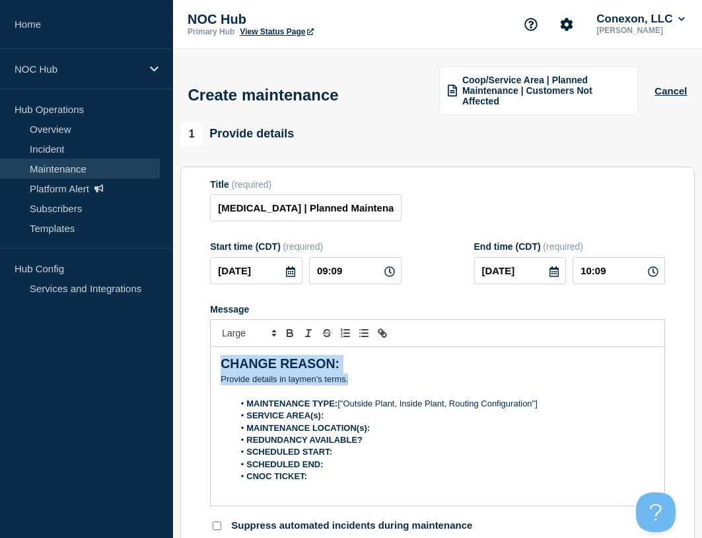
drag, startPoint x: 349, startPoint y: 377, endPoint x: 168, endPoint y: 339, distance: 185.6
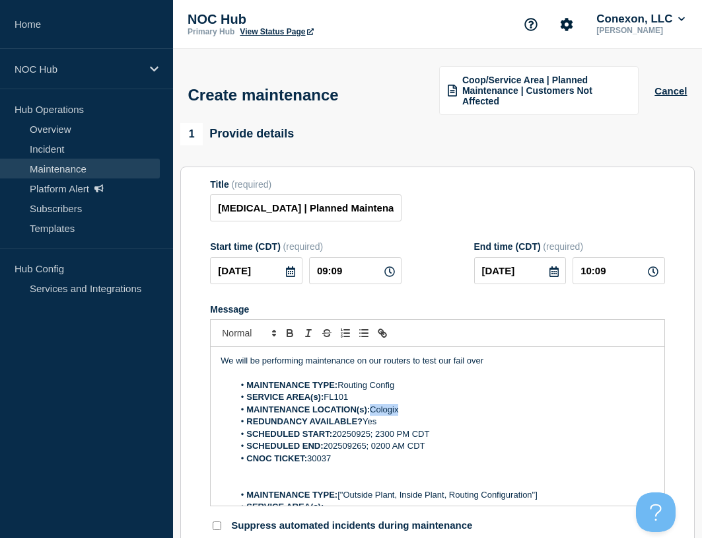
drag, startPoint x: 407, startPoint y: 409, endPoint x: 372, endPoint y: 408, distance: 35.0
click at [372, 408] on li "MAINTENANCE LOCATION(s): [GEOGRAPHIC_DATA]" at bounding box center [444, 410] width 421 height 12
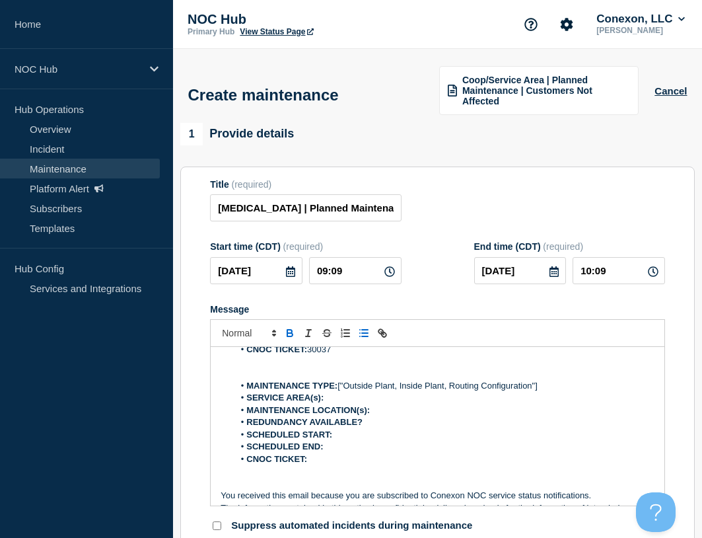
scroll to position [132, 0]
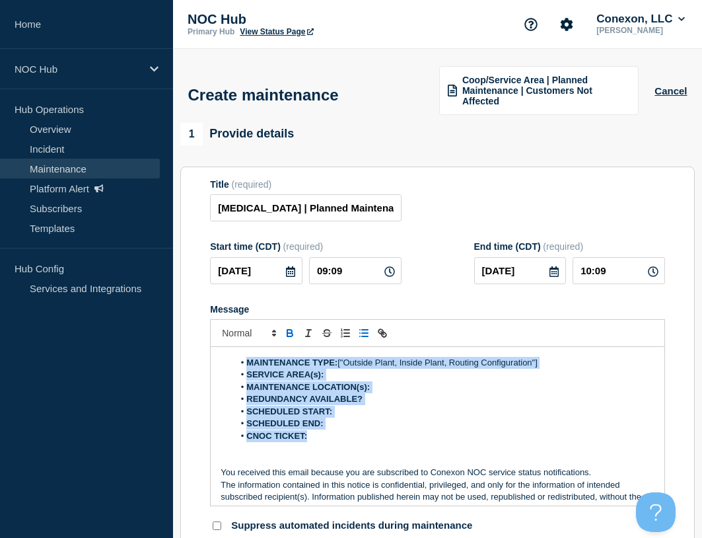
drag, startPoint x: 346, startPoint y: 436, endPoint x: 245, endPoint y: 361, distance: 125.6
click at [246, 361] on ol "MAINTENANCE TYPE: ["Outside Plant, Inside Plant, Routing Configuration"] SERVIC…" at bounding box center [438, 399] width 434 height 85
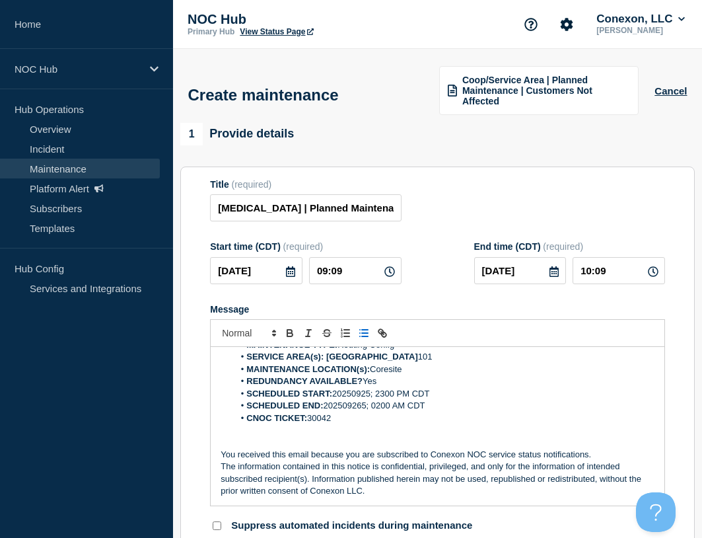
scroll to position [0, 0]
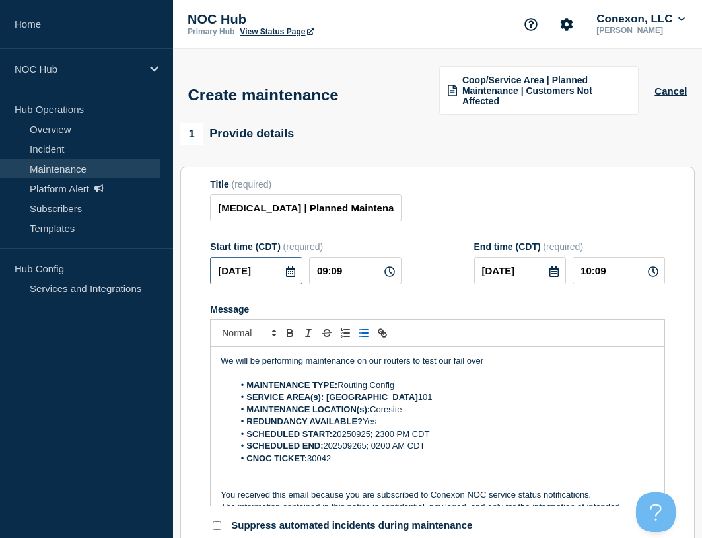
click at [266, 272] on input "[DATE]" at bounding box center [256, 270] width 92 height 27
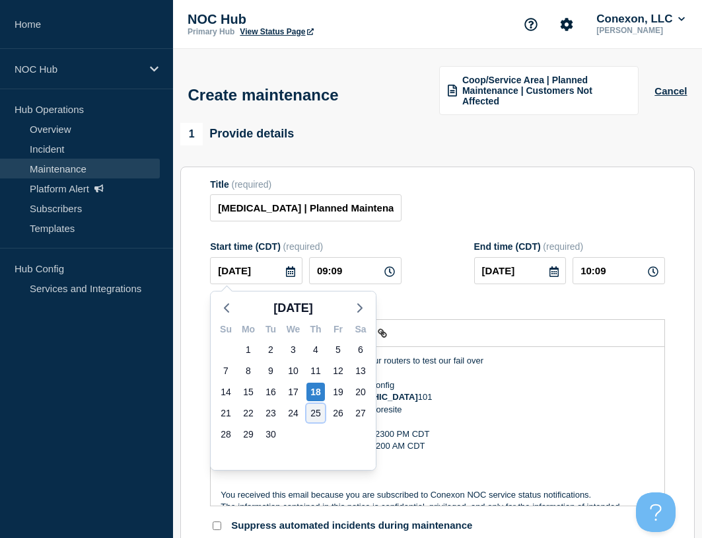
click at [310, 409] on div "25" at bounding box center [315, 413] width 18 height 18
type input "[DATE]"
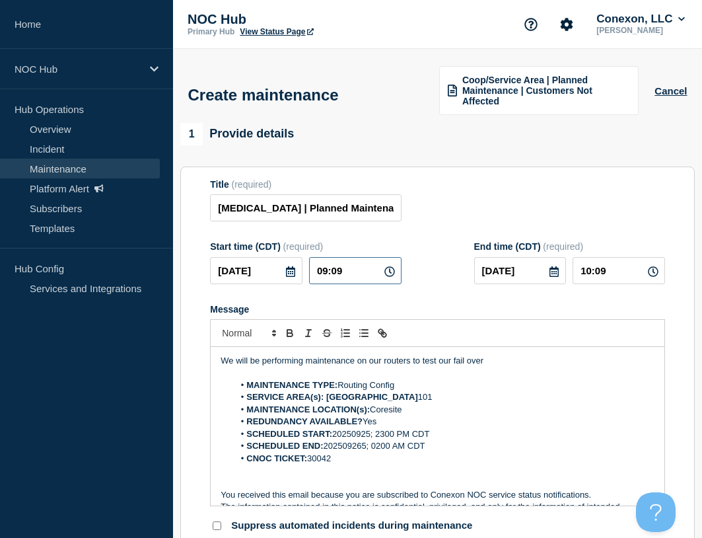
drag, startPoint x: 350, startPoint y: 275, endPoint x: 225, endPoint y: 277, distance: 124.8
click at [225, 277] on div "[DATE] 09:09" at bounding box center [305, 270] width 191 height 27
type input "23:00"
type input "[DATE]"
type input "02:00"
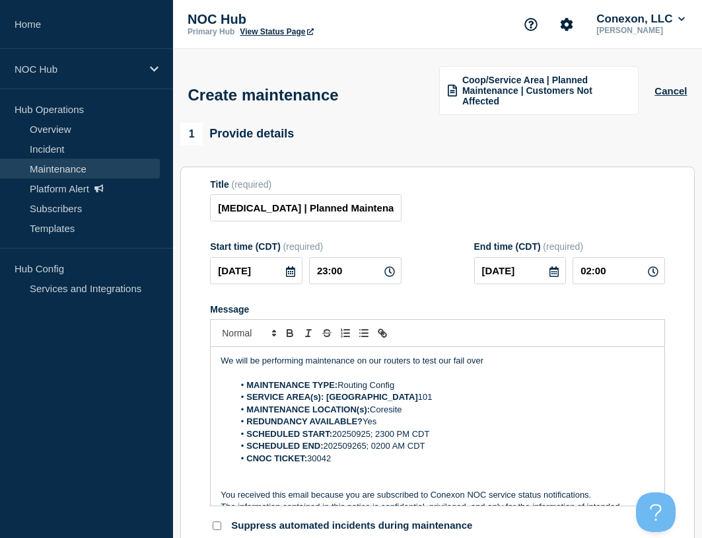
click at [446, 206] on div "Title (required) [MEDICAL_DATA] | Planned Maintenance | Customers Not Affected" at bounding box center [437, 200] width 455 height 43
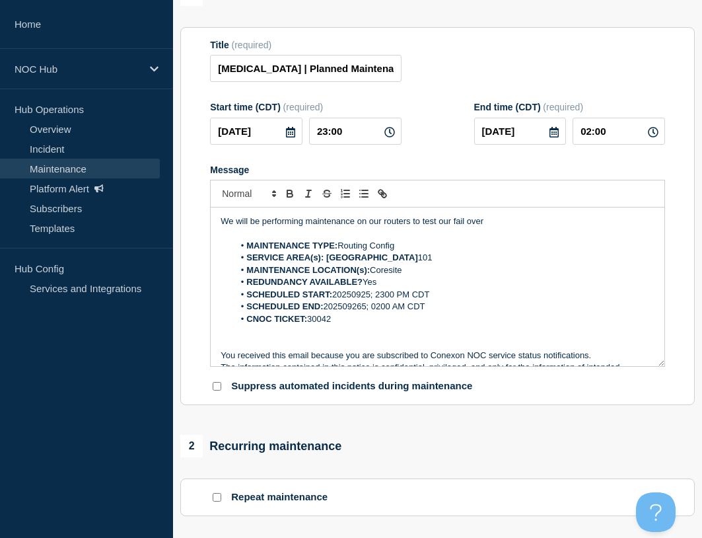
scroll to position [330, 0]
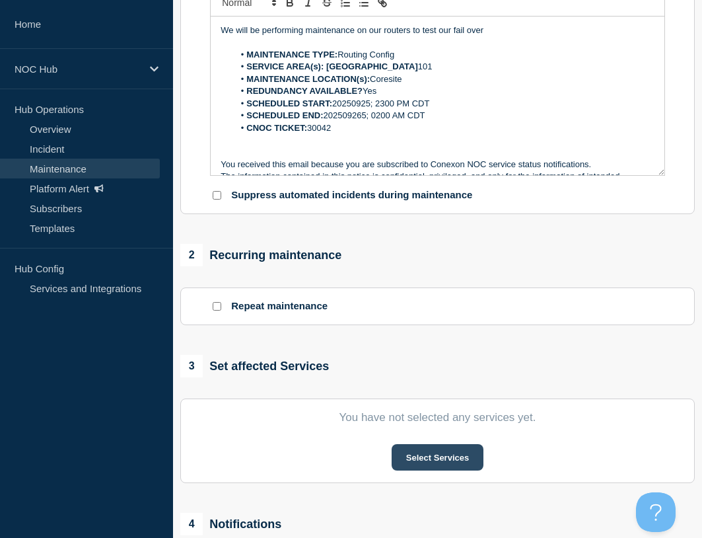
click at [434, 458] on button "Select Services" at bounding box center [438, 457] width 92 height 26
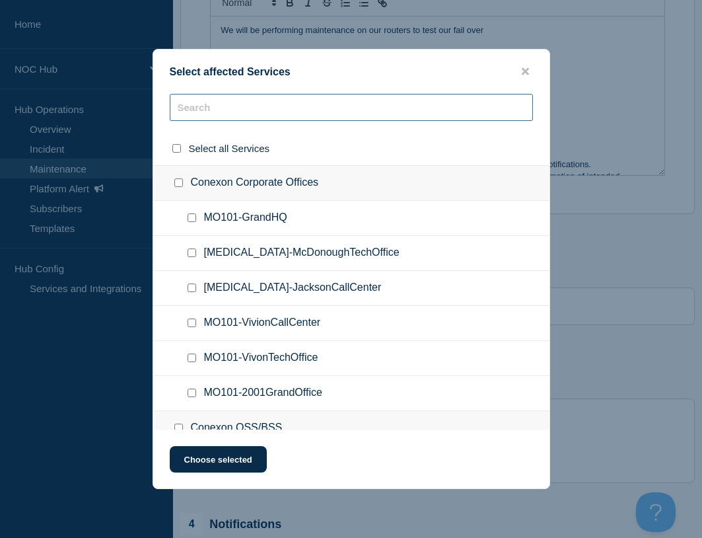
click at [277, 113] on input "text" at bounding box center [351, 107] width 363 height 27
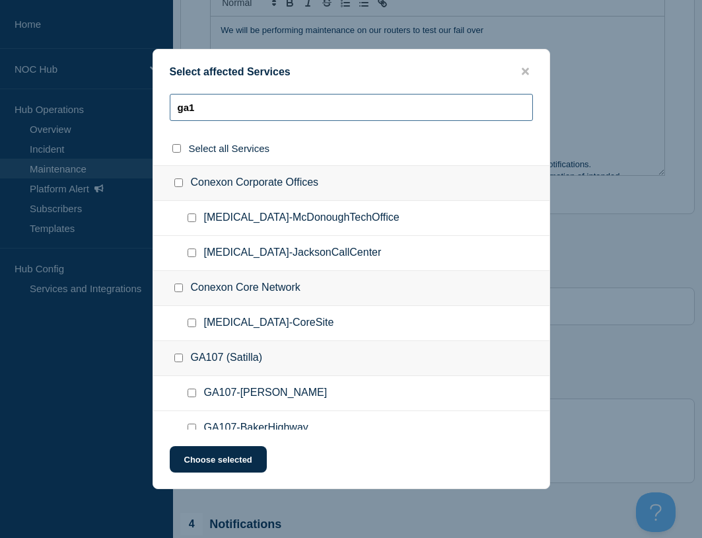
type input "ga1"
click at [194, 323] on input "GA101-CoreSite checkbox" at bounding box center [192, 322] width 9 height 9
checkbox input "true"
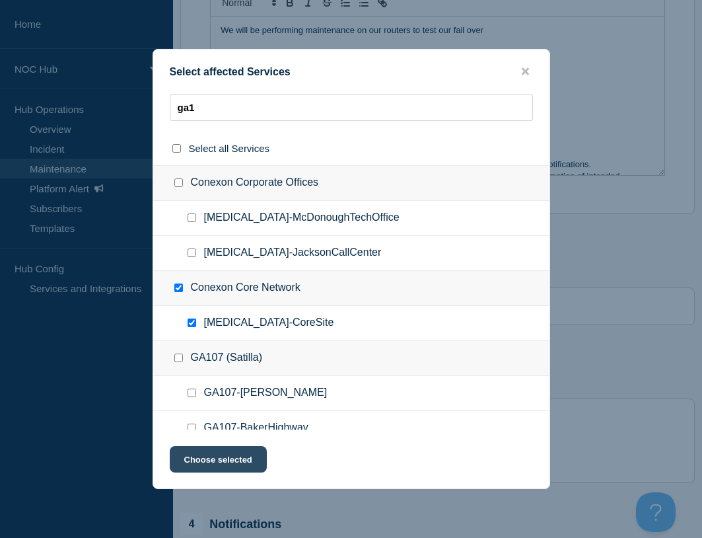
click at [220, 456] on button "Choose selected" at bounding box center [218, 459] width 97 height 26
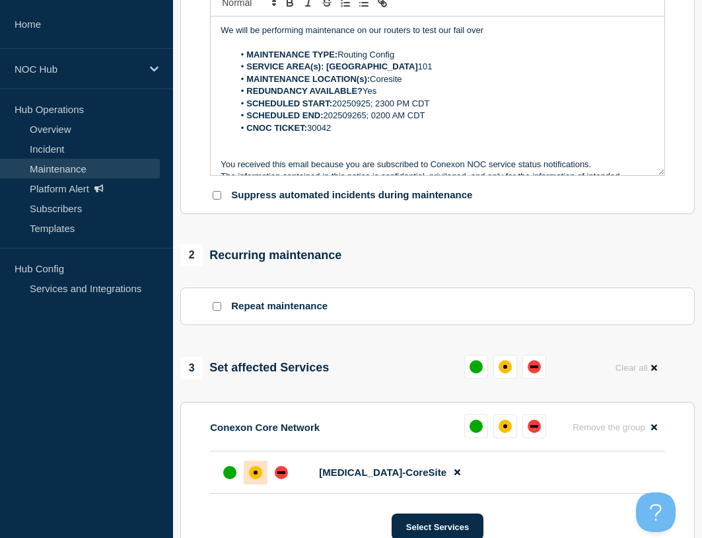
click at [258, 467] on div "affected" at bounding box center [255, 472] width 13 height 13
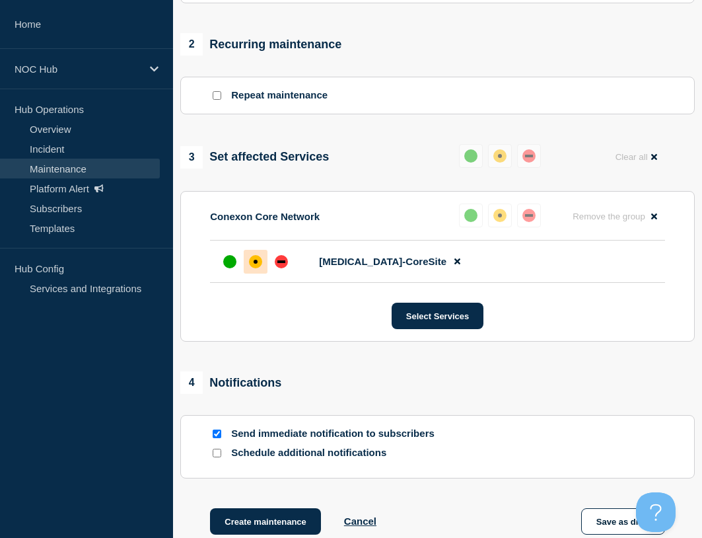
scroll to position [689, 0]
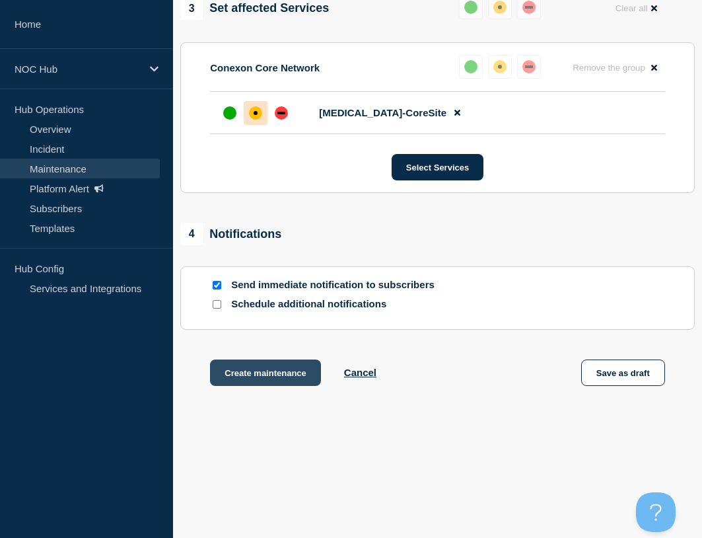
click at [255, 374] on button "Create maintenance" at bounding box center [265, 372] width 111 height 26
